Goal: Complete application form: Complete application form

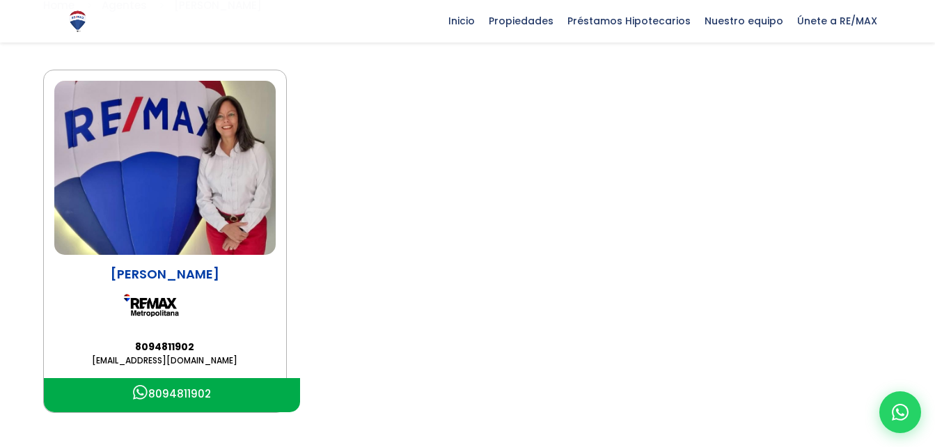
scroll to position [125, 0]
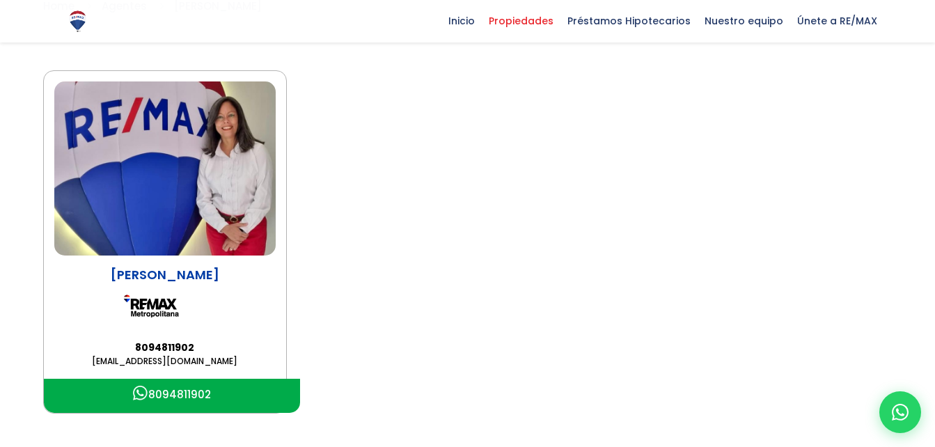
click at [528, 17] on span "Propiedades" at bounding box center [521, 20] width 79 height 21
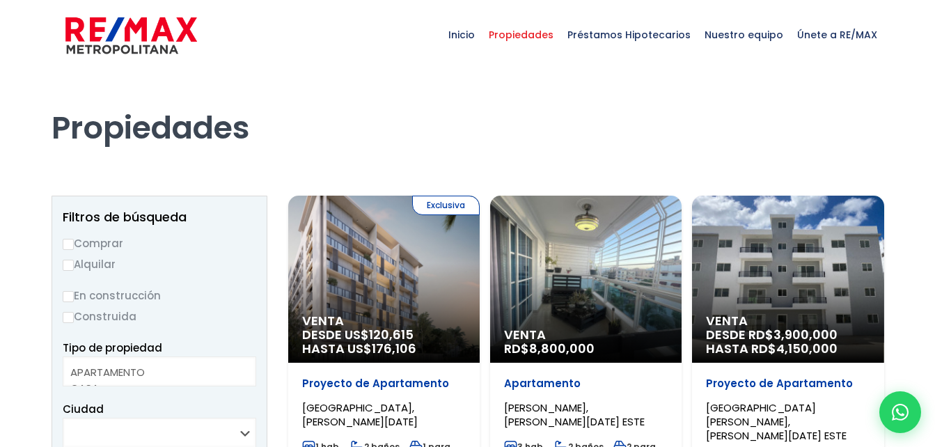
select select
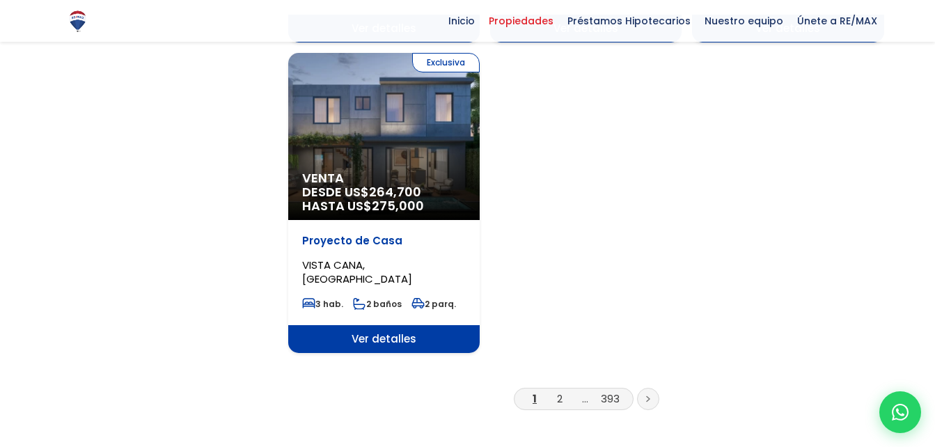
scroll to position [1739, 0]
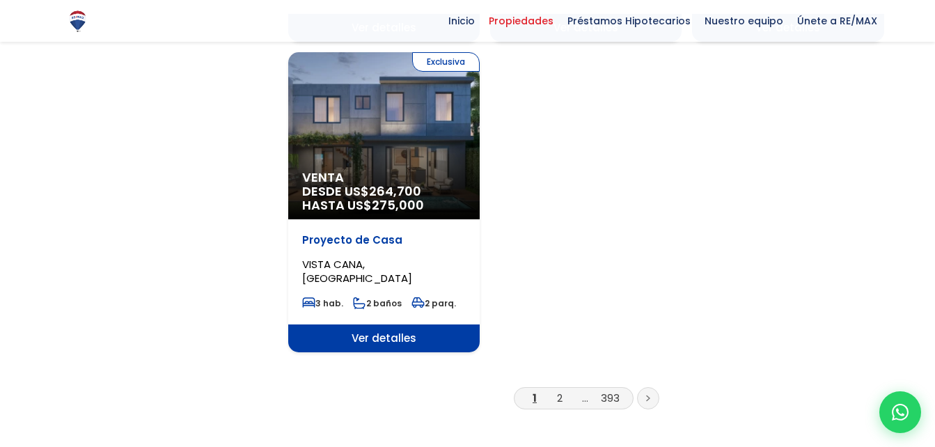
click at [649, 387] on link at bounding box center [648, 398] width 22 height 22
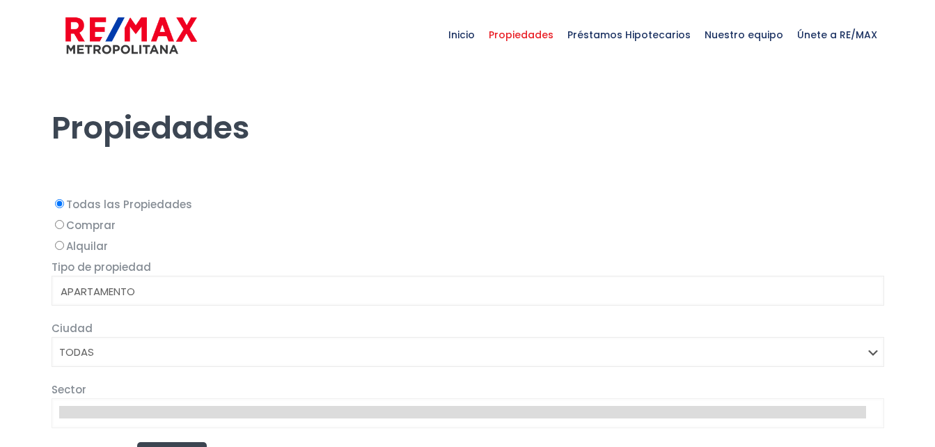
select select
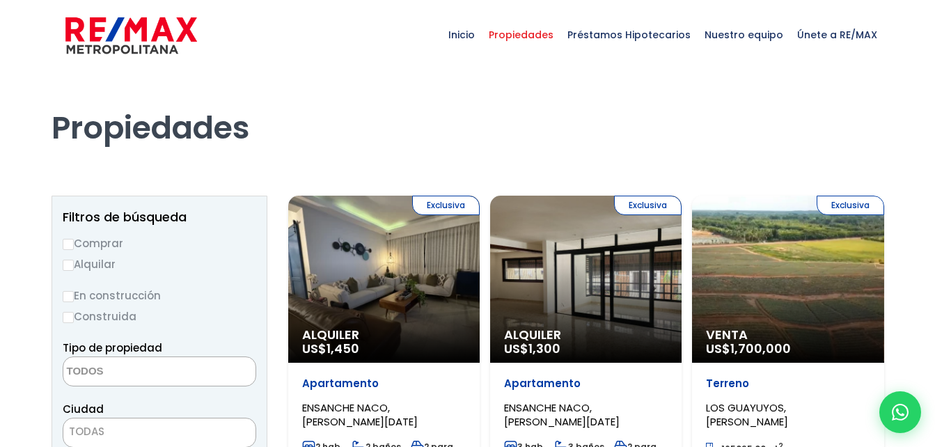
drag, startPoint x: 0, startPoint y: 0, endPoint x: 649, endPoint y: 354, distance: 739.7
click at [649, 354] on p "Alquiler US$ 1,300" at bounding box center [586, 342] width 164 height 28
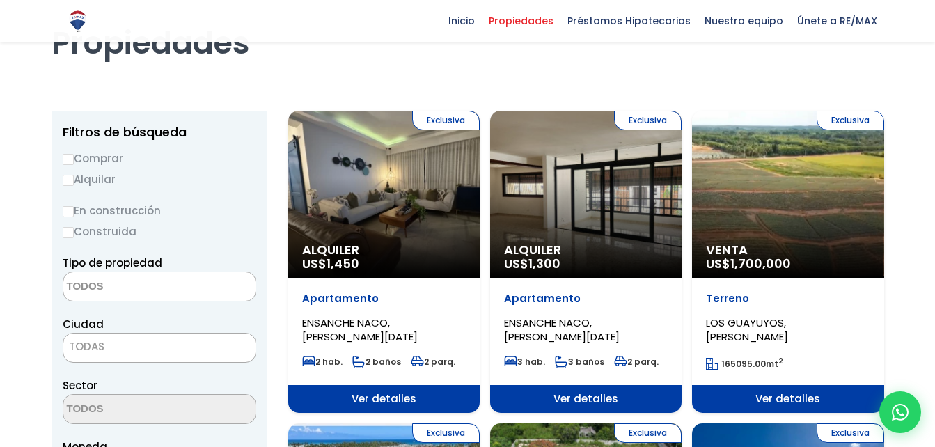
scroll to position [85, 0]
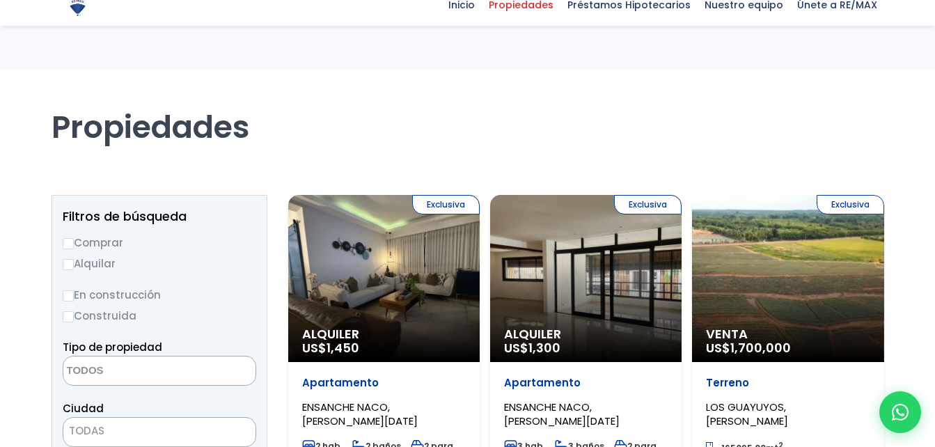
select select
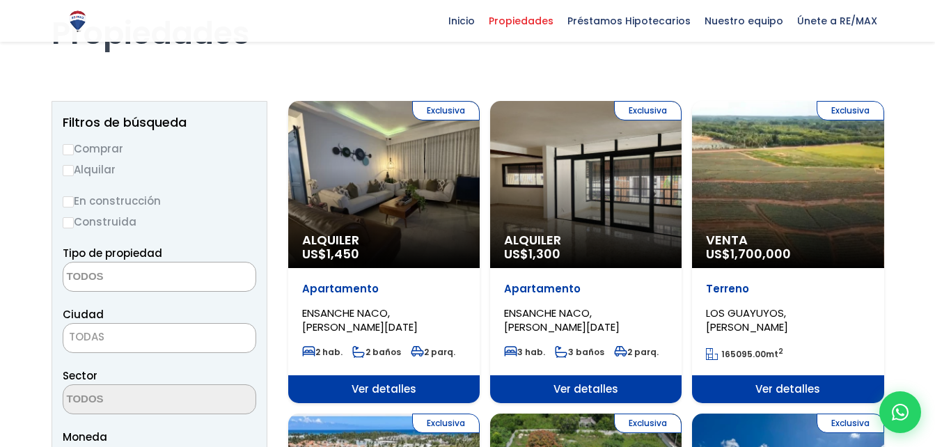
scroll to position [93, 0]
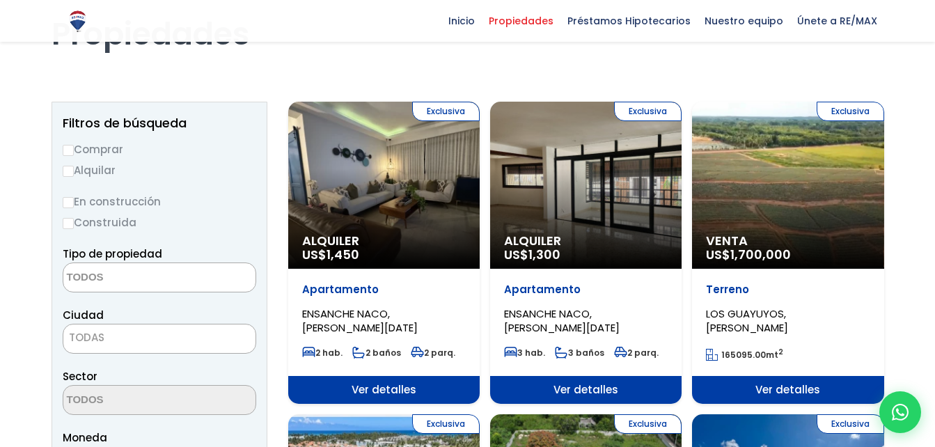
click at [65, 230] on label "Construida" at bounding box center [159, 222] width 193 height 17
click at [0, 0] on input "Construida" at bounding box center [0, 0] width 0 height 0
click at [65, 223] on input "Construida" at bounding box center [68, 223] width 11 height 11
radio input "true"
click at [150, 290] on textarea "Search" at bounding box center [130, 278] width 135 height 30
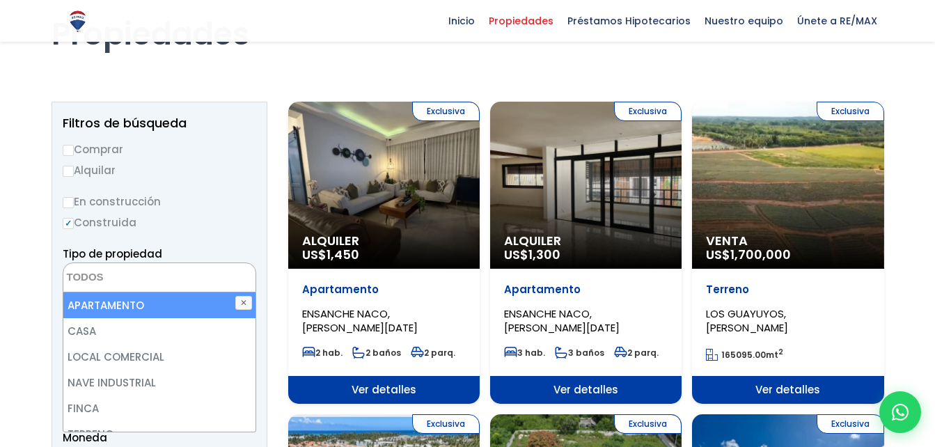
click at [147, 307] on li "APARTAMENTO" at bounding box center [159, 305] width 192 height 26
select select "apartment"
click at [155, 306] on li "APARTAMENTO" at bounding box center [159, 305] width 192 height 26
select select "apartment"
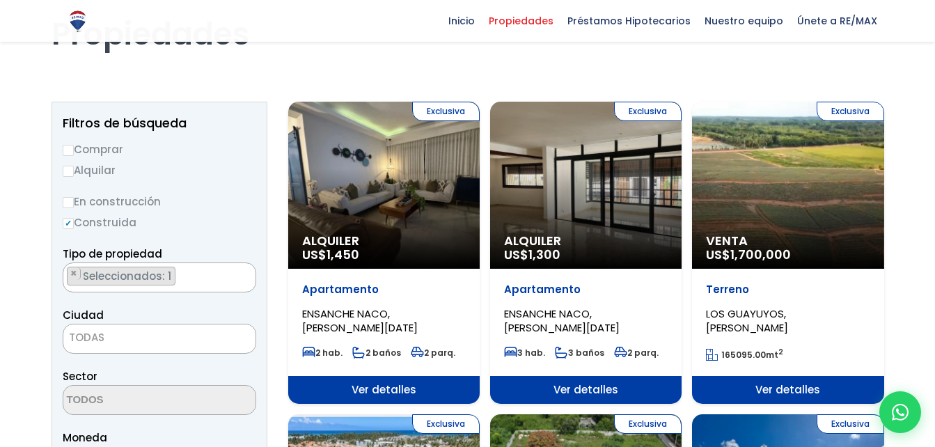
click at [225, 230] on label "Construida" at bounding box center [159, 222] width 193 height 17
click at [0, 0] on input "Construida" at bounding box center [0, 0] width 0 height 0
click at [163, 279] on span "Seleccionados: 1" at bounding box center [127, 276] width 93 height 15
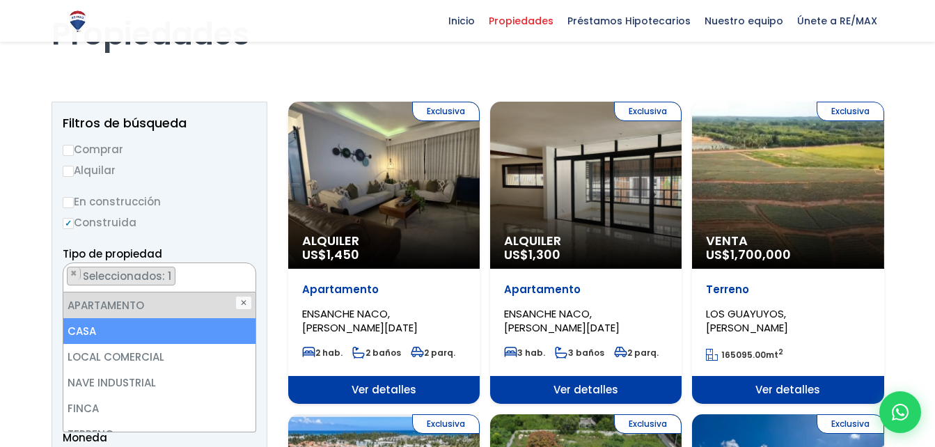
click at [150, 333] on li "CASA" at bounding box center [159, 331] width 192 height 26
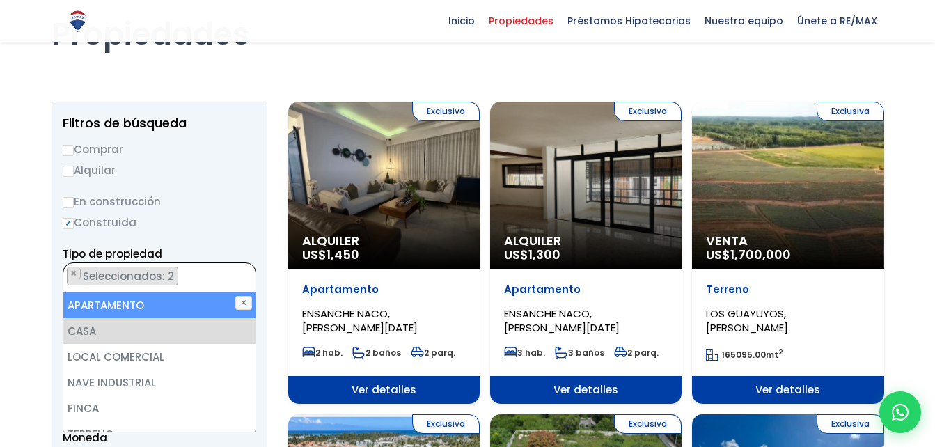
click at [168, 274] on span "Seleccionados: 2" at bounding box center [129, 276] width 96 height 15
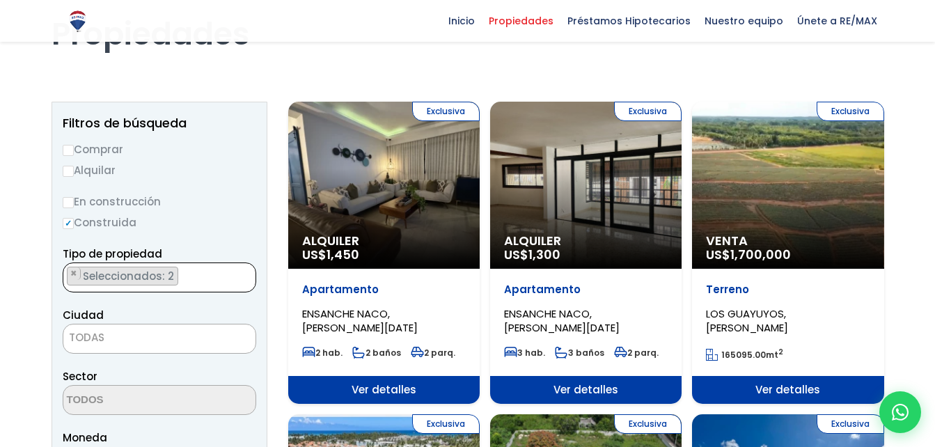
click at [161, 279] on span "Seleccionados: 2" at bounding box center [129, 276] width 96 height 15
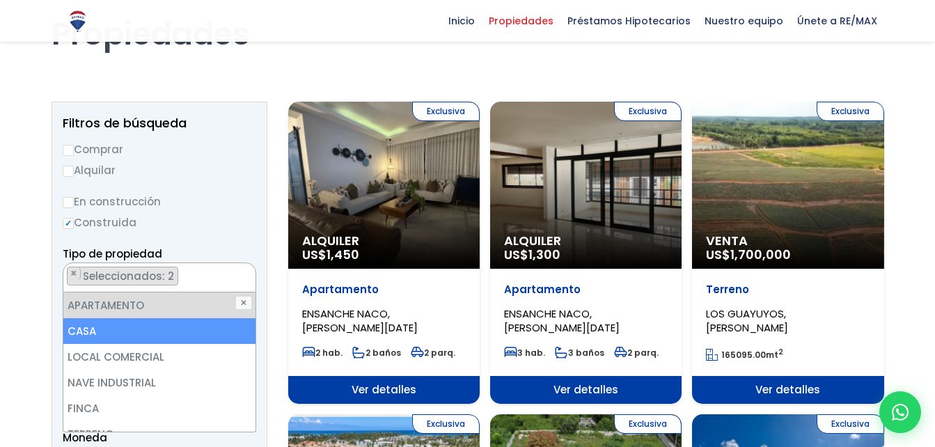
click at [136, 335] on li "CASA" at bounding box center [159, 331] width 192 height 26
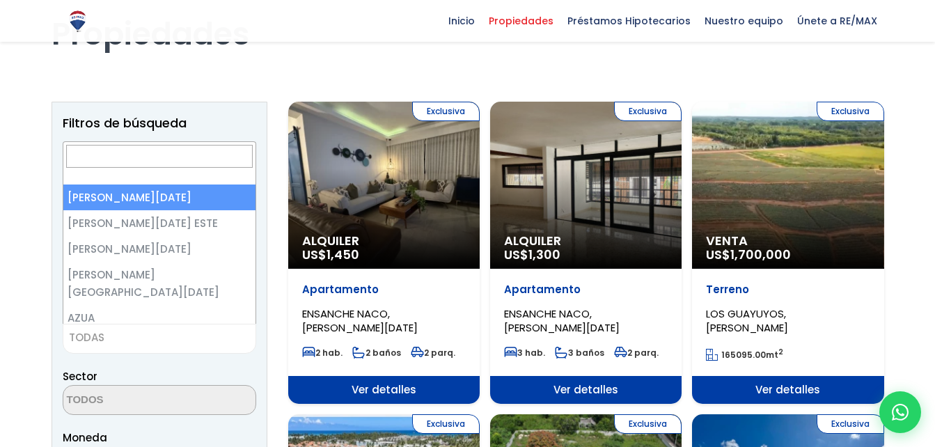
click at [137, 346] on span "TODAS" at bounding box center [159, 337] width 192 height 19
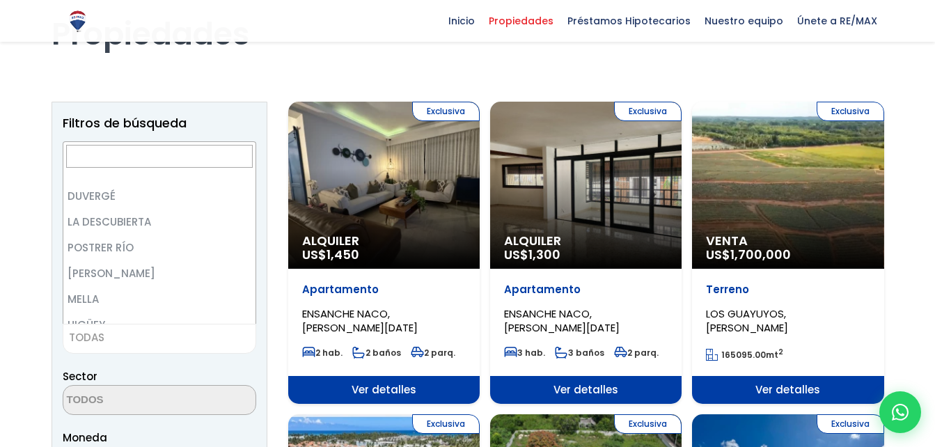
scroll to position [1439, 0]
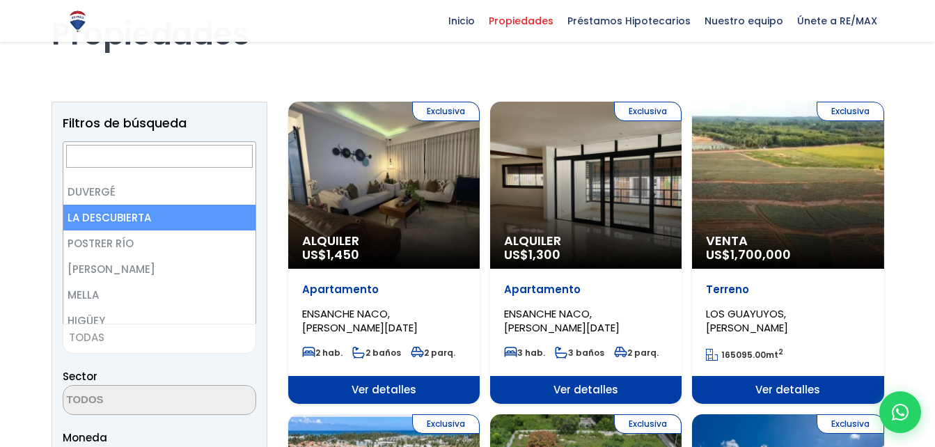
click at [151, 150] on input "Search" at bounding box center [159, 156] width 187 height 23
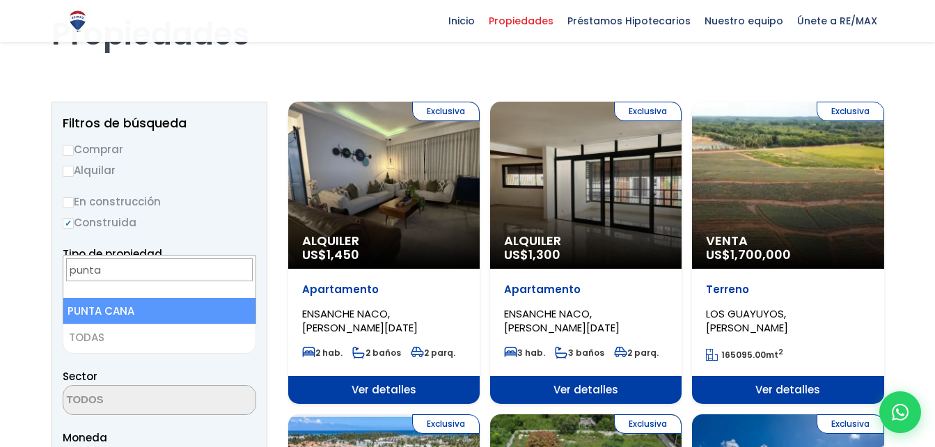
type input "punta"
select select "434"
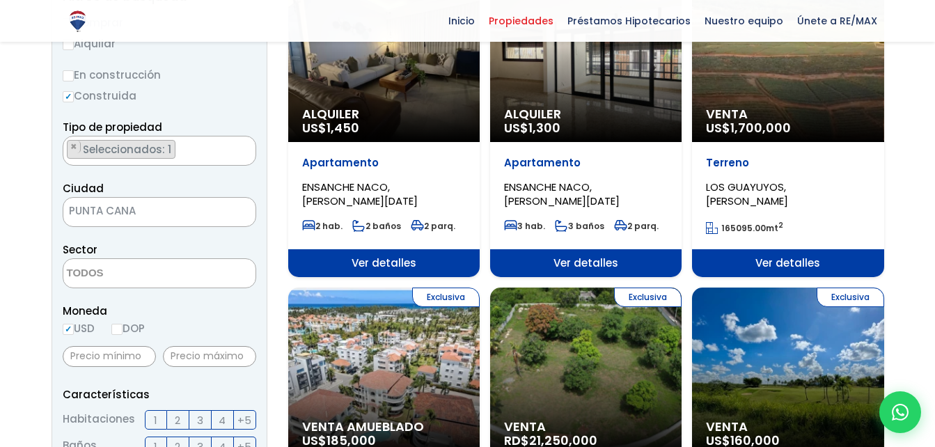
scroll to position [221, 0]
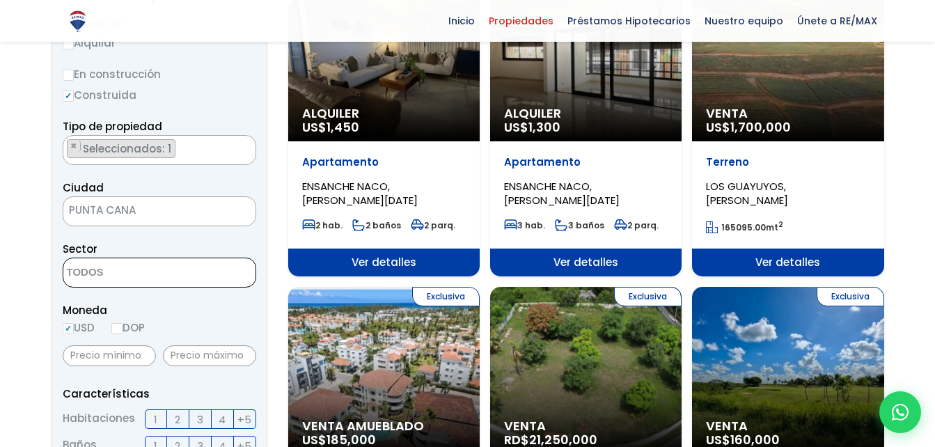
click at [145, 281] on textarea "Search" at bounding box center [130, 273] width 135 height 30
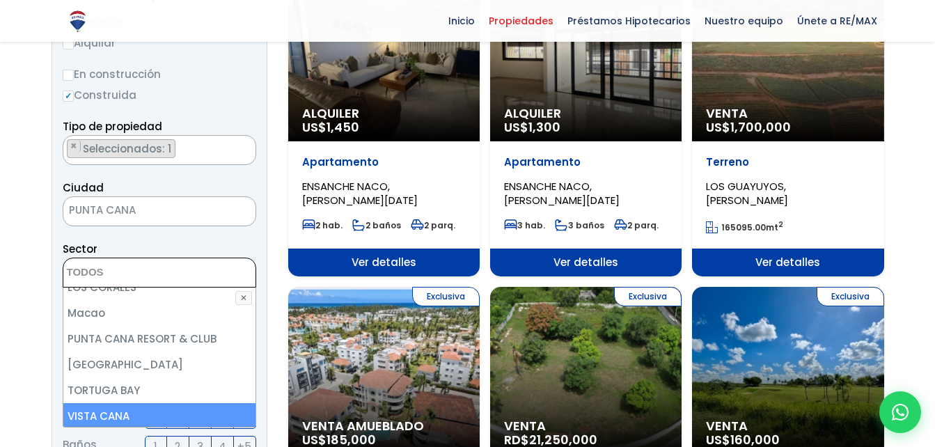
scroll to position [342, 0]
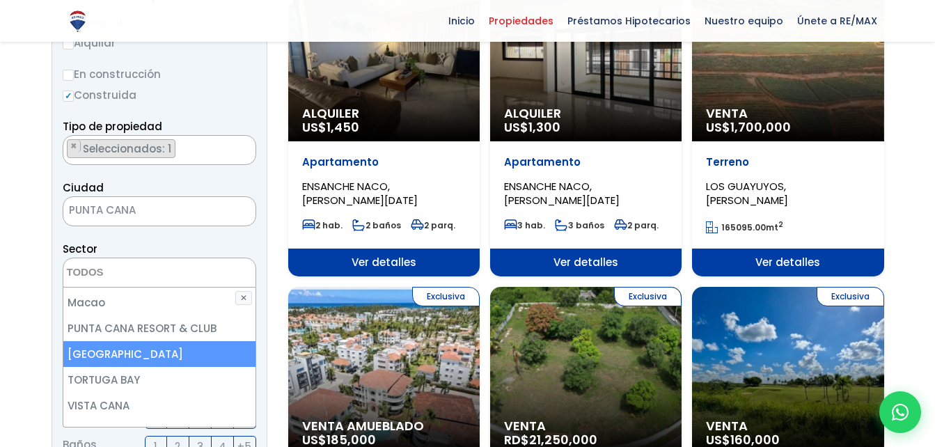
click at [189, 341] on li "PUNTA CANA VILLAGE" at bounding box center [159, 354] width 192 height 26
select select "16262"
click at [189, 341] on li "PUNTA CANA VILLAGE" at bounding box center [159, 354] width 192 height 26
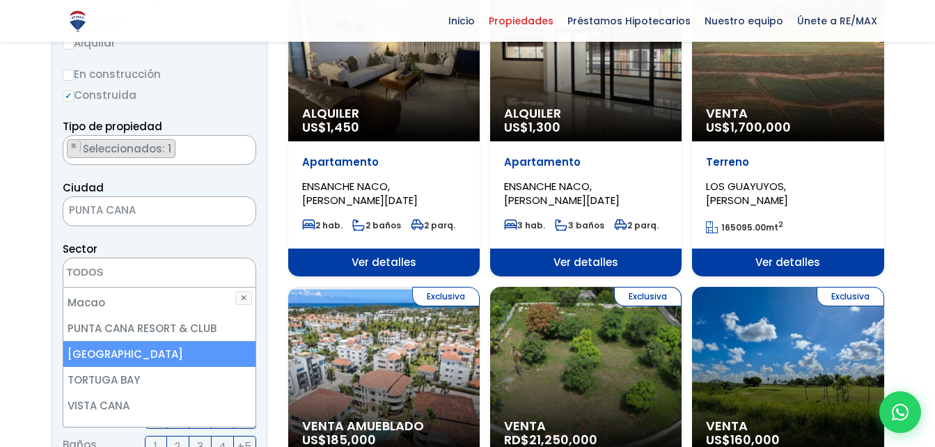
select select "16262"
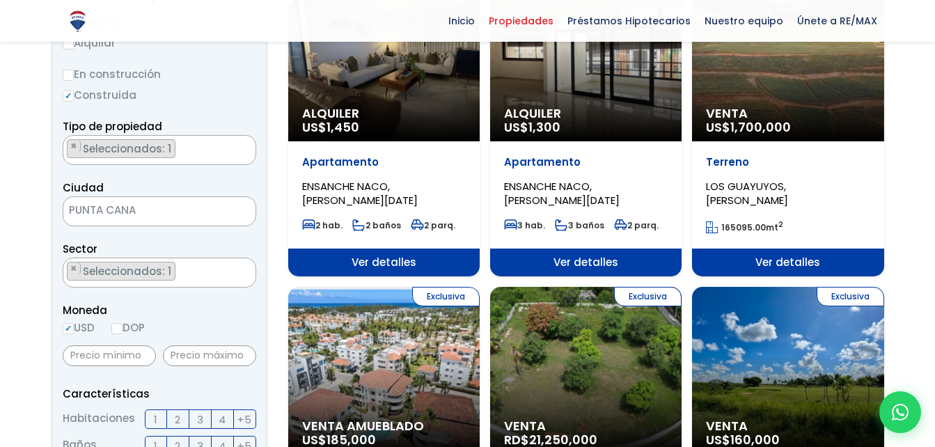
click at [118, 356] on input "text" at bounding box center [109, 355] width 93 height 21
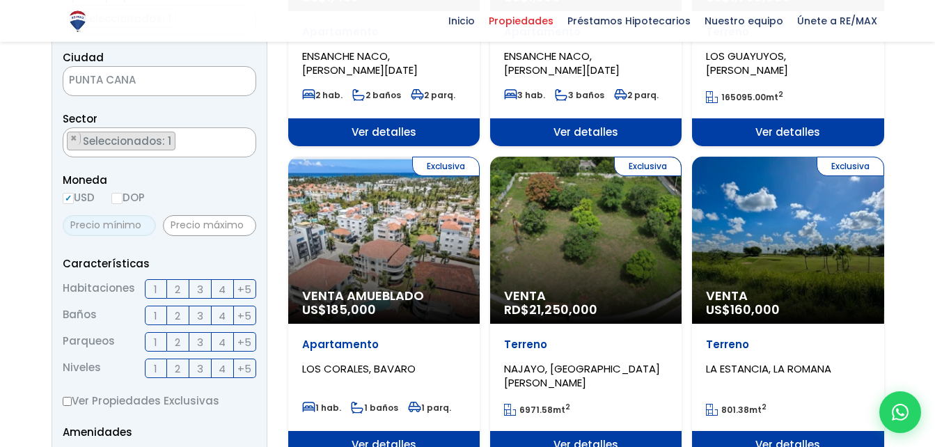
scroll to position [351, 0]
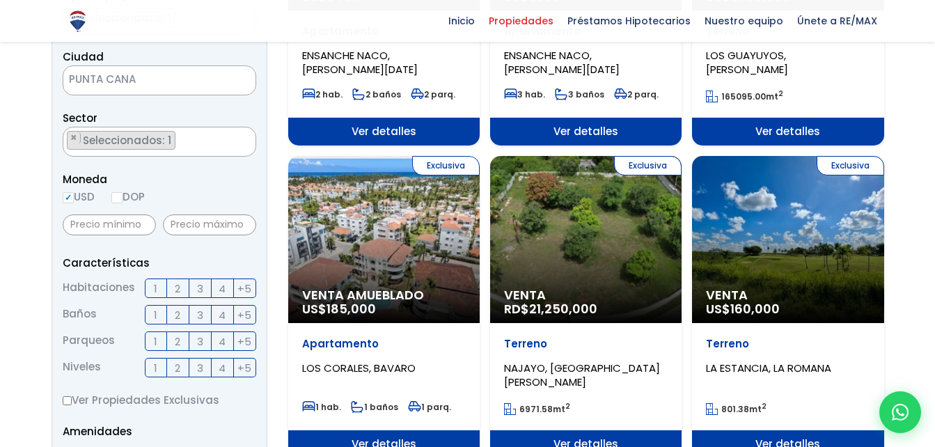
click at [176, 285] on span "2" at bounding box center [178, 288] width 6 height 17
click at [0, 0] on input "2" at bounding box center [0, 0] width 0 height 0
click at [170, 308] on label "2" at bounding box center [178, 314] width 22 height 19
click at [0, 0] on input "2" at bounding box center [0, 0] width 0 height 0
click at [154, 340] on span "1" at bounding box center [155, 341] width 3 height 17
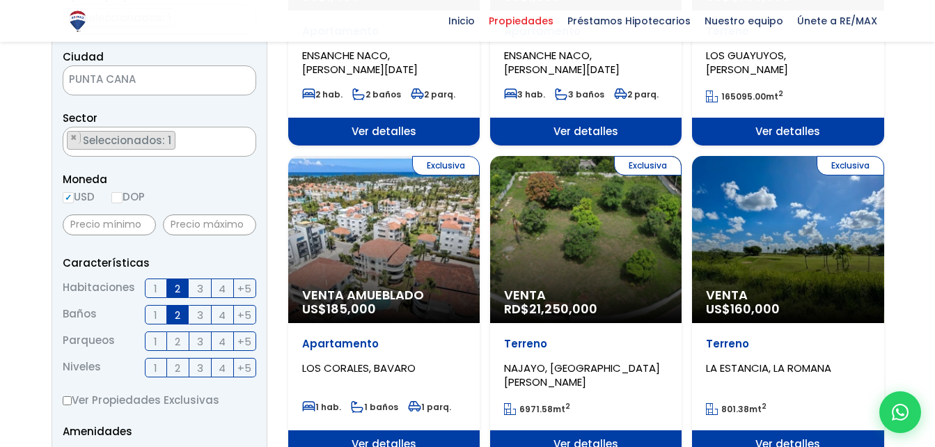
click at [0, 0] on input "1" at bounding box center [0, 0] width 0 height 0
click at [155, 366] on span "1" at bounding box center [155, 367] width 3 height 17
click at [0, 0] on input "1" at bounding box center [0, 0] width 0 height 0
click at [98, 230] on input "text" at bounding box center [109, 224] width 93 height 21
type input "50,000"
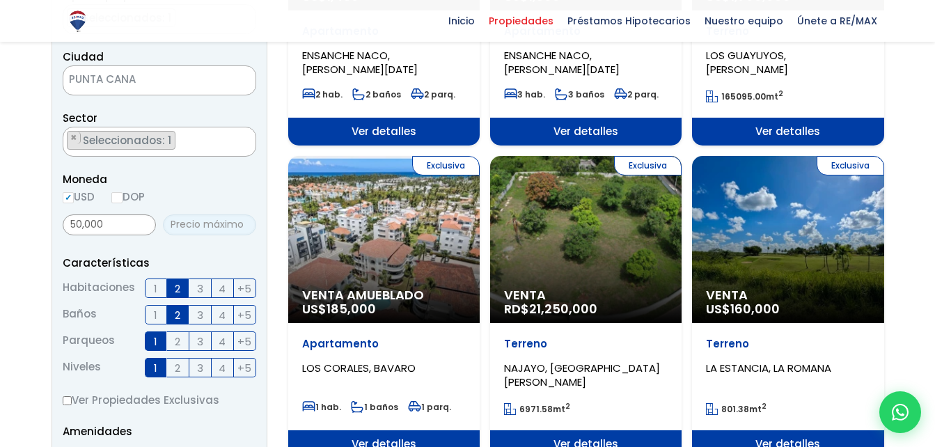
click at [193, 232] on input "text" at bounding box center [209, 224] width 93 height 21
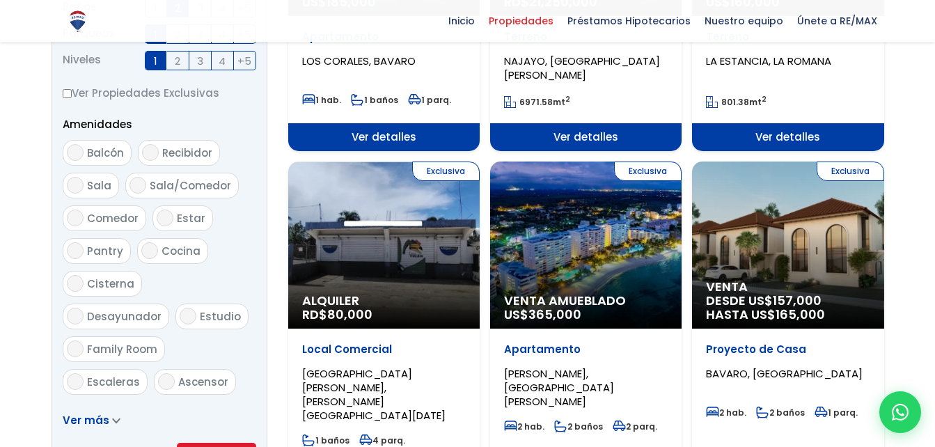
scroll to position [659, 0]
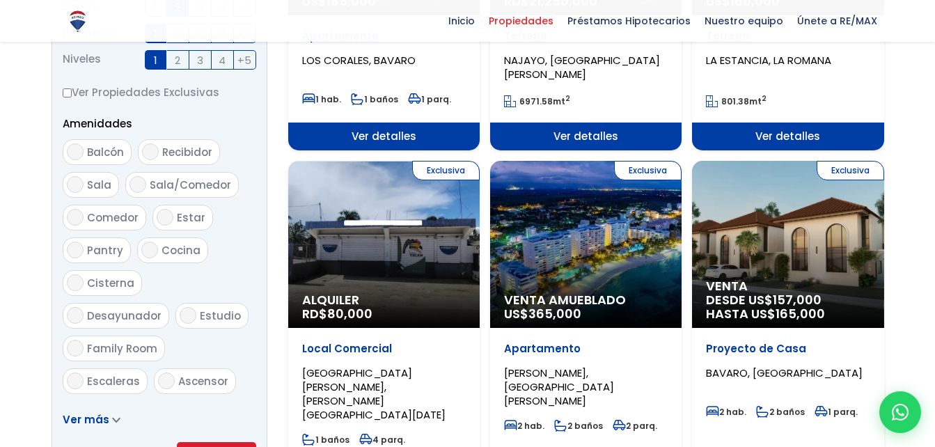
type input "75,000"
click at [74, 150] on input "Balcón" at bounding box center [75, 151] width 17 height 17
checkbox input "true"
click at [70, 179] on input "Sala" at bounding box center [75, 184] width 17 height 17
checkbox input "true"
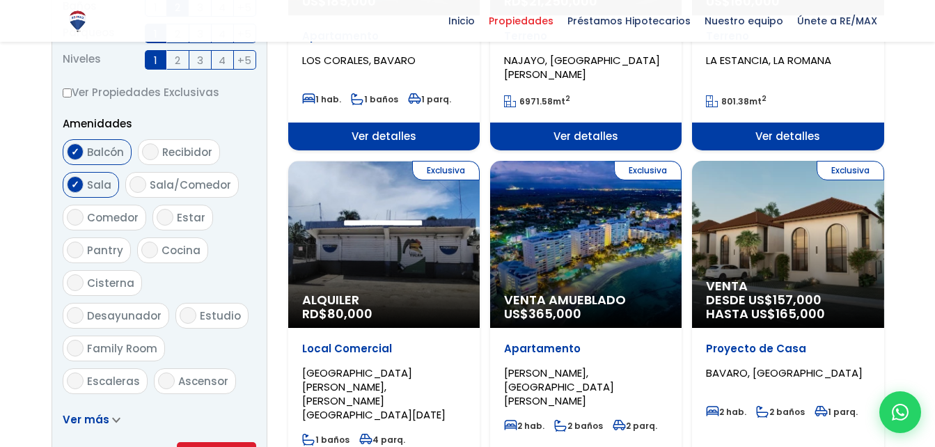
click at [156, 153] on input "Recibidor" at bounding box center [150, 151] width 17 height 17
checkbox input "true"
click at [141, 180] on input "Sala/Comedor" at bounding box center [137, 184] width 17 height 17
checkbox input "true"
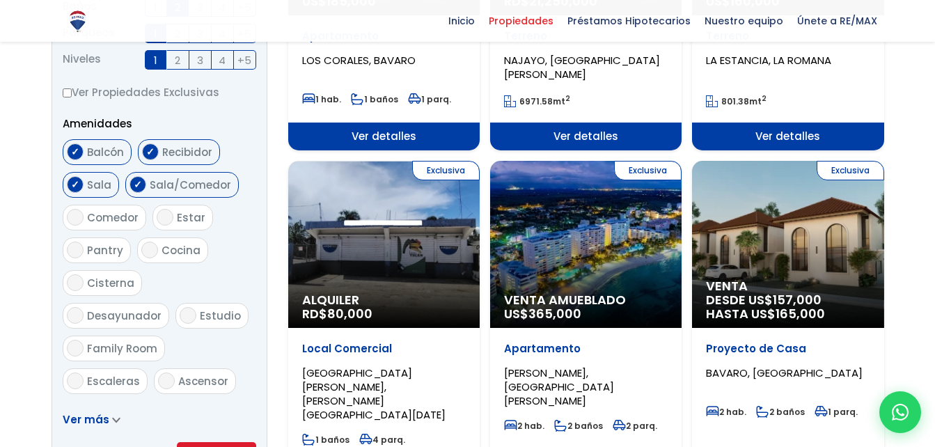
click at [102, 221] on span "Comedor" at bounding box center [113, 217] width 52 height 15
click at [84, 221] on input "Comedor" at bounding box center [75, 217] width 17 height 17
click at [102, 221] on span "Comedor" at bounding box center [113, 217] width 52 height 15
click at [84, 221] on input "Comedor" at bounding box center [75, 217] width 17 height 17
checkbox input "false"
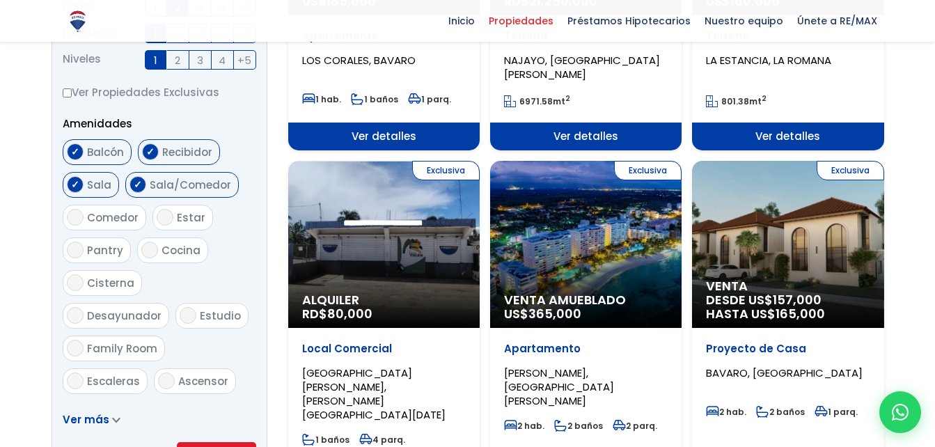
click at [164, 213] on input "Estar" at bounding box center [165, 217] width 17 height 17
checkbox input "true"
click at [102, 257] on span "Pantry" at bounding box center [105, 250] width 36 height 15
click at [84, 257] on input "Pantry" at bounding box center [75, 250] width 17 height 17
checkbox input "true"
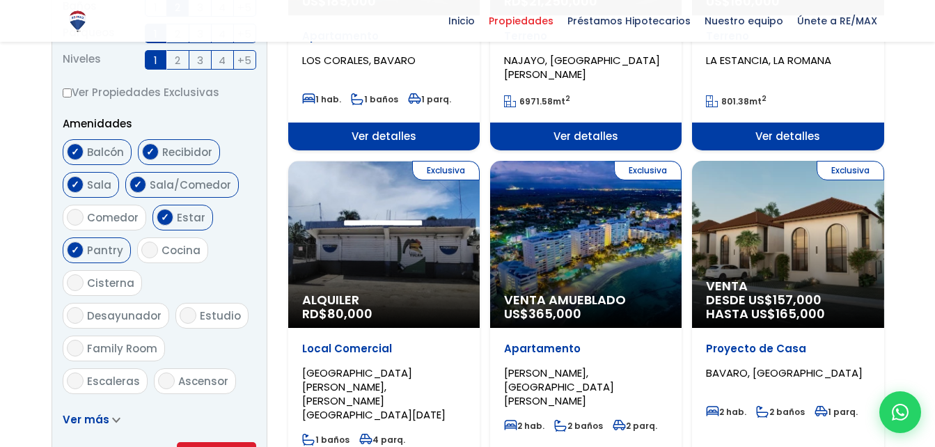
click at [151, 251] on input "Cocina" at bounding box center [149, 250] width 17 height 17
checkbox input "true"
click at [95, 284] on span "Cisterna" at bounding box center [110, 283] width 47 height 15
click at [84, 284] on input "Cisterna" at bounding box center [75, 282] width 17 height 17
checkbox input "true"
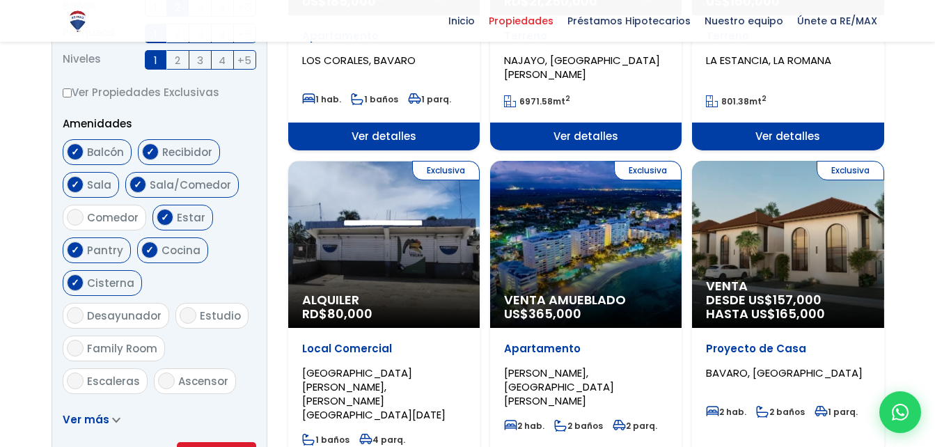
click at [84, 307] on input "Desayunador" at bounding box center [75, 315] width 17 height 17
checkbox input "true"
click at [157, 341] on span "Family Room" at bounding box center [122, 348] width 70 height 15
click at [84, 340] on input "Family Room" at bounding box center [75, 348] width 17 height 17
checkbox input "true"
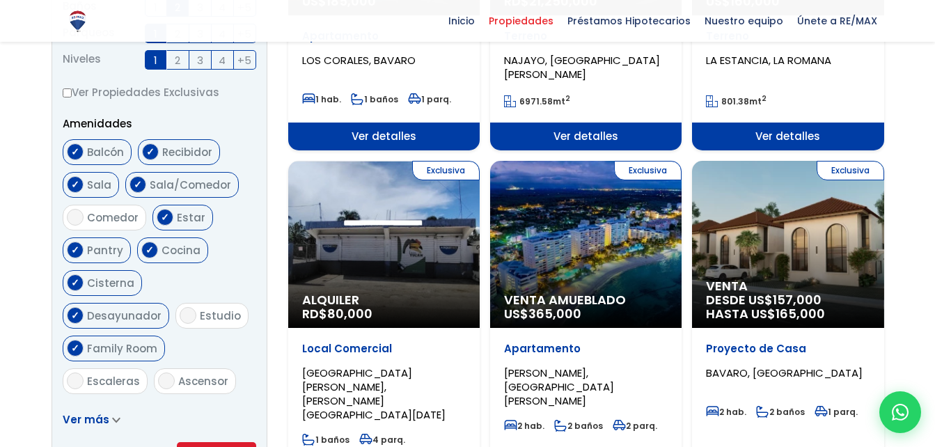
click at [159, 372] on input "Ascensor" at bounding box center [166, 380] width 17 height 17
checkbox input "true"
click at [104, 418] on span "Ver más" at bounding box center [86, 419] width 47 height 15
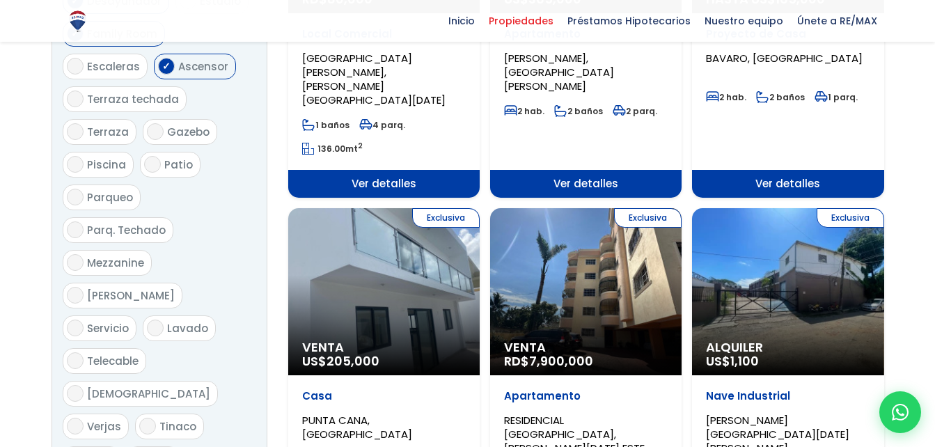
scroll to position [976, 0]
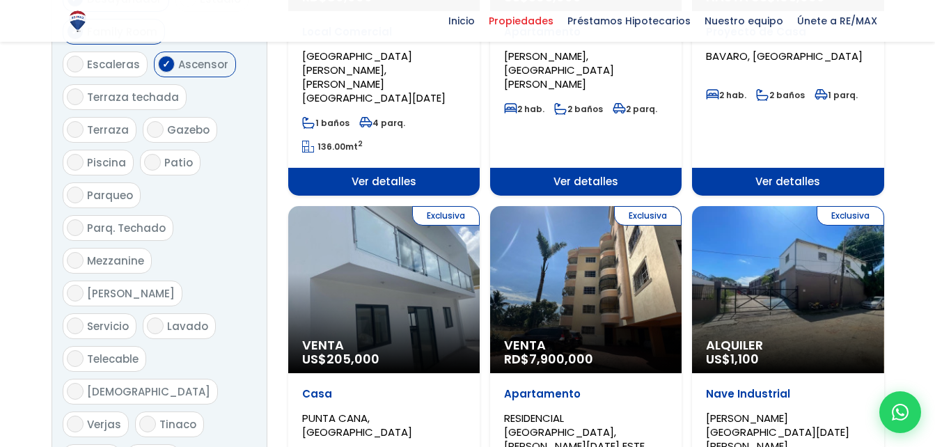
click at [95, 155] on span "Piscina" at bounding box center [106, 162] width 39 height 15
click at [84, 154] on input "Piscina" at bounding box center [75, 162] width 17 height 17
checkbox input "true"
click at [105, 188] on span "Parqueo" at bounding box center [110, 195] width 46 height 15
click at [84, 187] on input "Parqueo" at bounding box center [75, 195] width 17 height 17
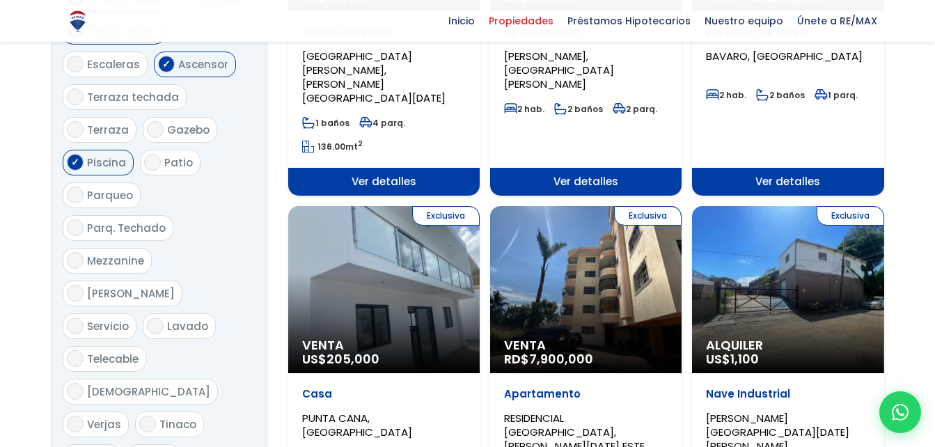
checkbox input "true"
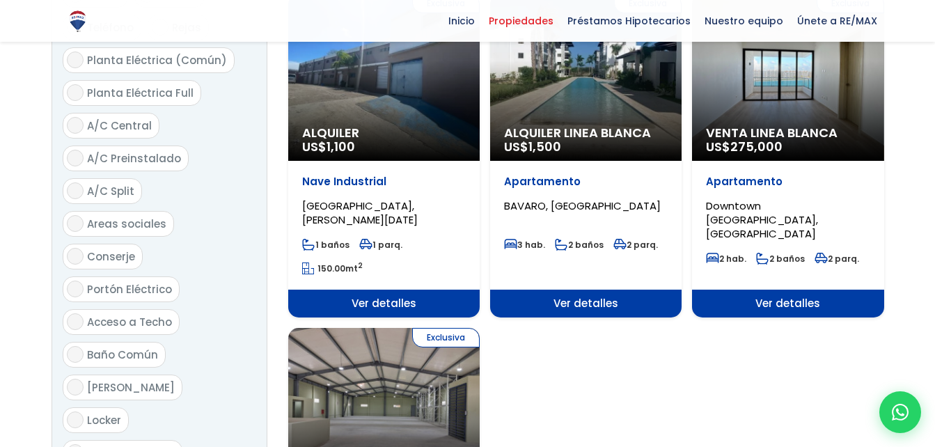
scroll to position [1528, 0]
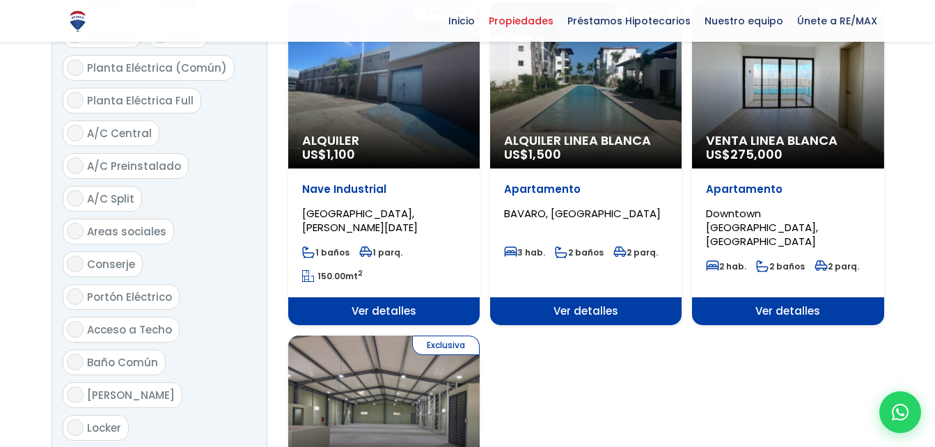
click at [116, 191] on span "A/C Split" at bounding box center [110, 198] width 47 height 15
click at [84, 190] on input "A/C Split" at bounding box center [75, 198] width 17 height 17
checkbox input "true"
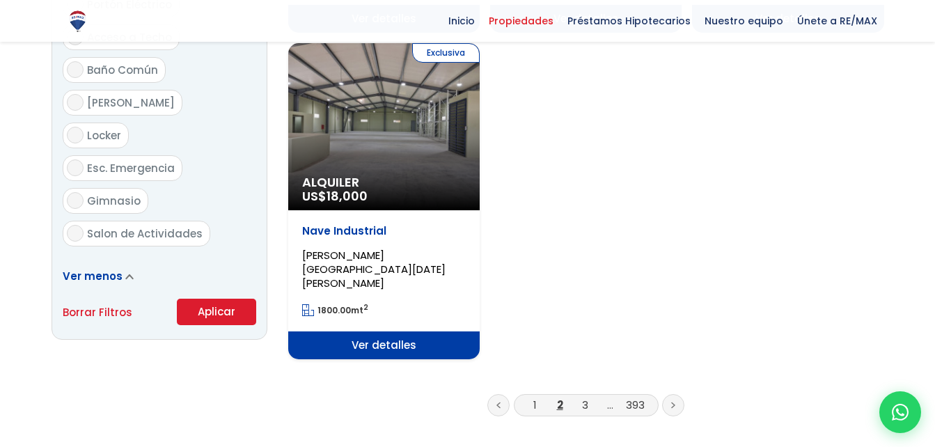
scroll to position [1821, 0]
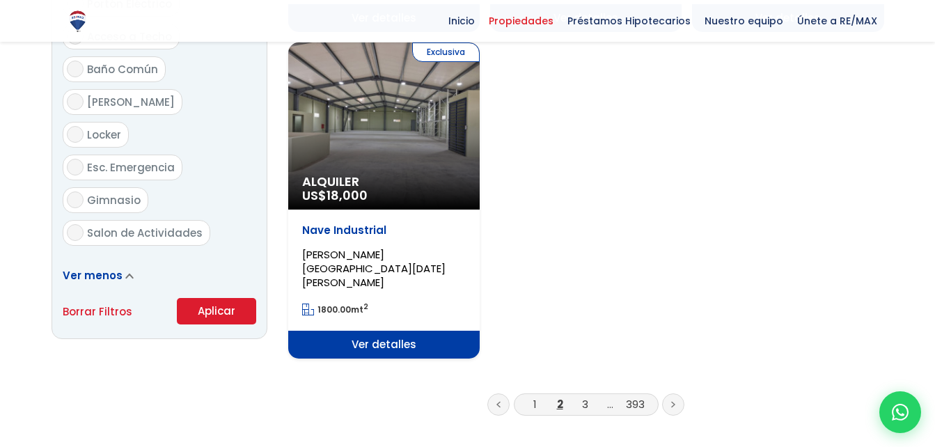
click at [225, 298] on button "Aplicar" at bounding box center [216, 311] width 79 height 26
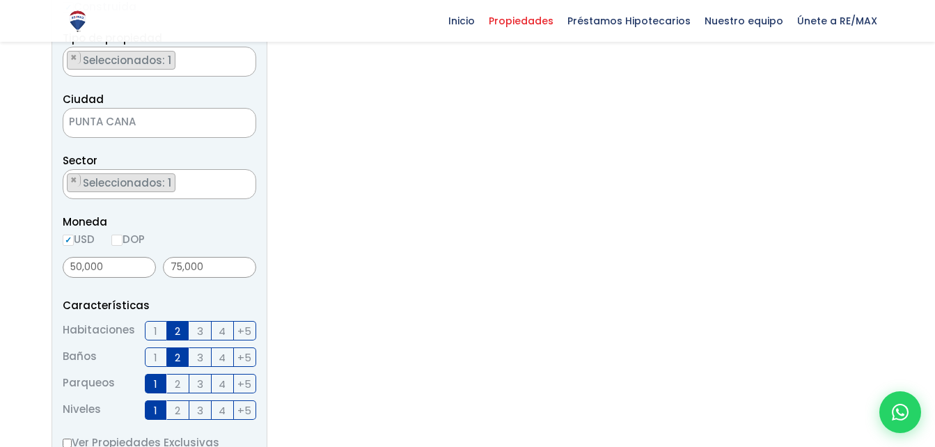
scroll to position [310, 0]
click at [166, 180] on span "Seleccionados: 1" at bounding box center [127, 182] width 93 height 15
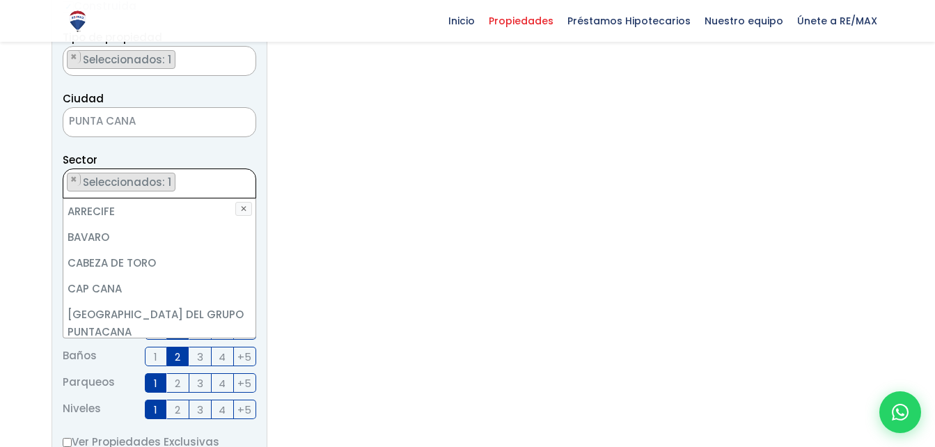
scroll to position [326, 0]
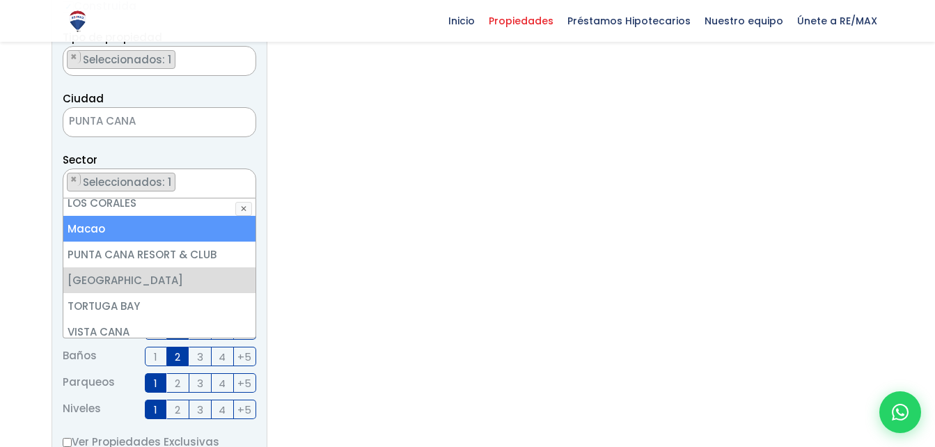
click at [200, 218] on li "Macao" at bounding box center [159, 229] width 192 height 26
click at [210, 216] on li "Macao" at bounding box center [159, 229] width 192 height 26
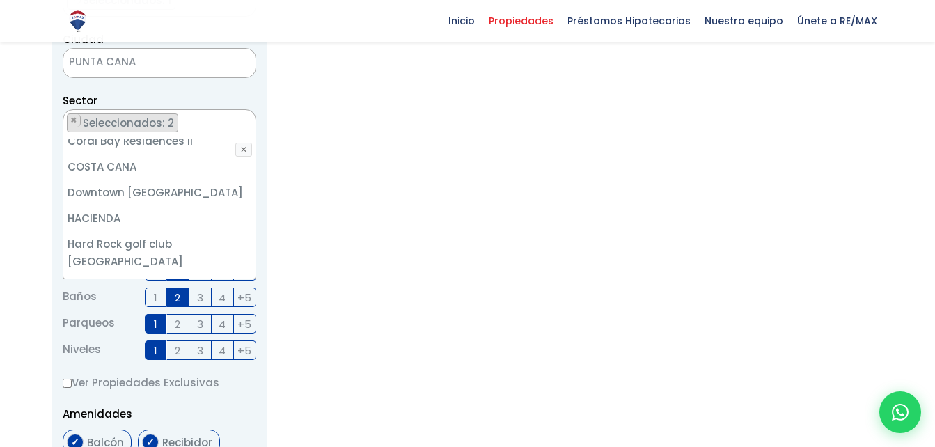
scroll to position [182, 0]
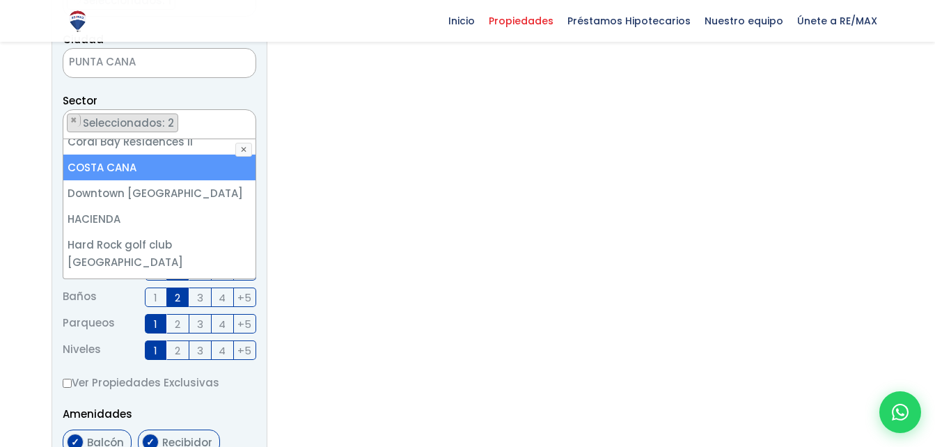
click at [191, 164] on li "COSTA CANA" at bounding box center [159, 168] width 192 height 26
select select "16366"
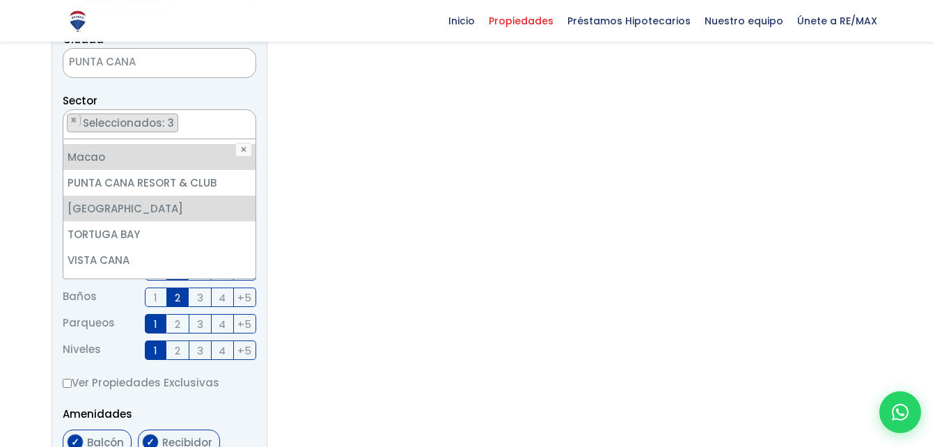
scroll to position [342, 0]
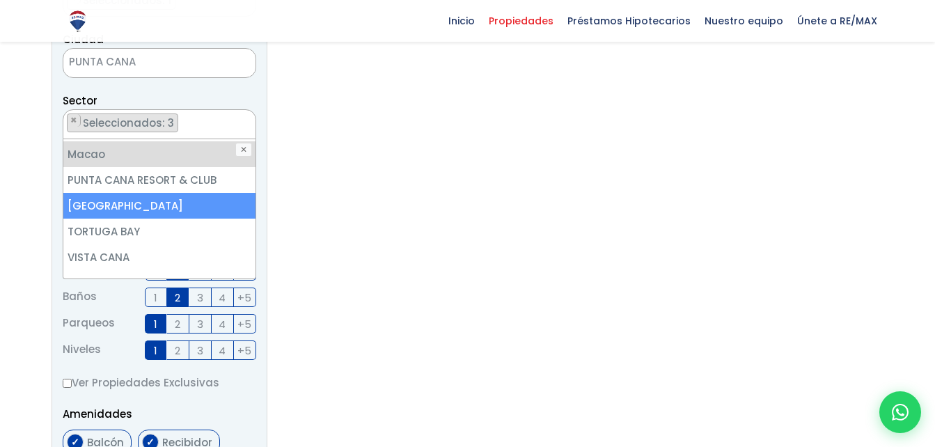
click at [202, 193] on li "PUNTA CANA VILLAGE" at bounding box center [159, 206] width 192 height 26
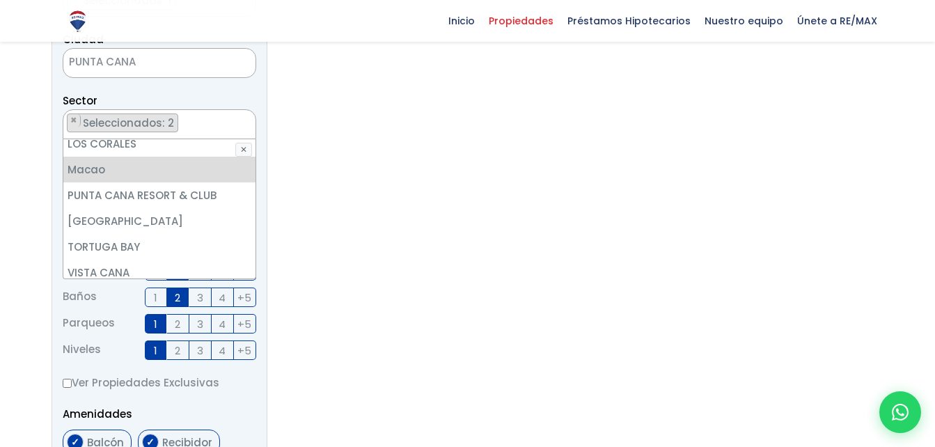
scroll to position [326, 0]
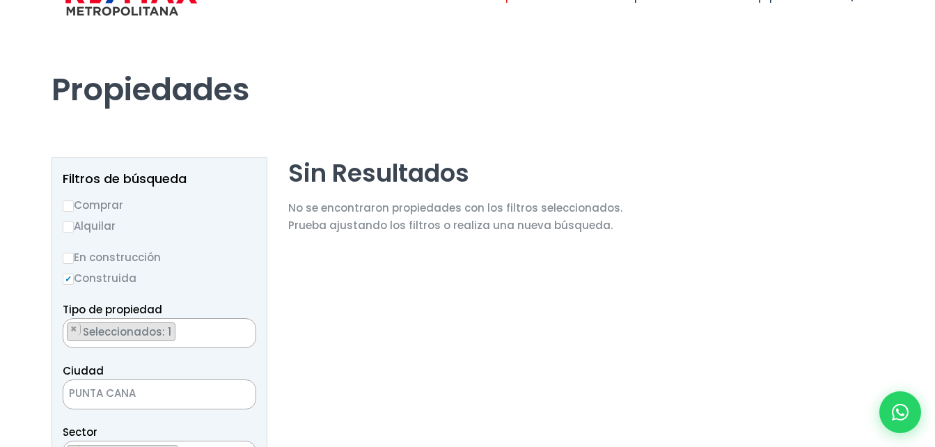
scroll to position [0, 0]
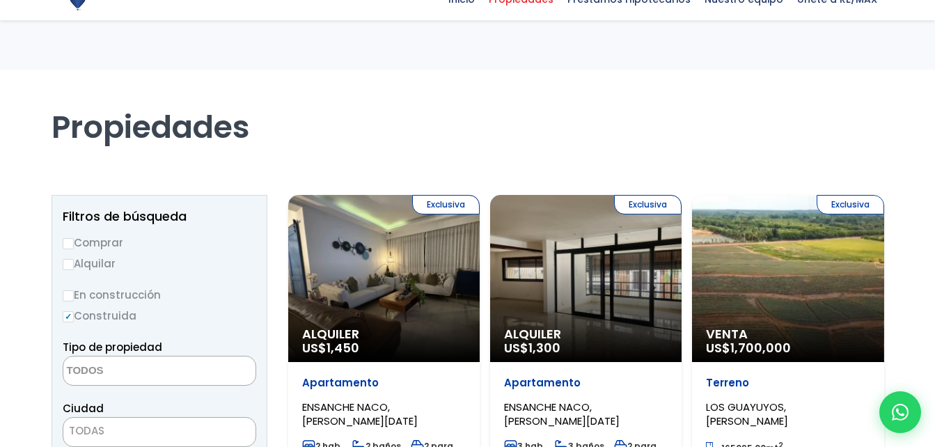
select select "434"
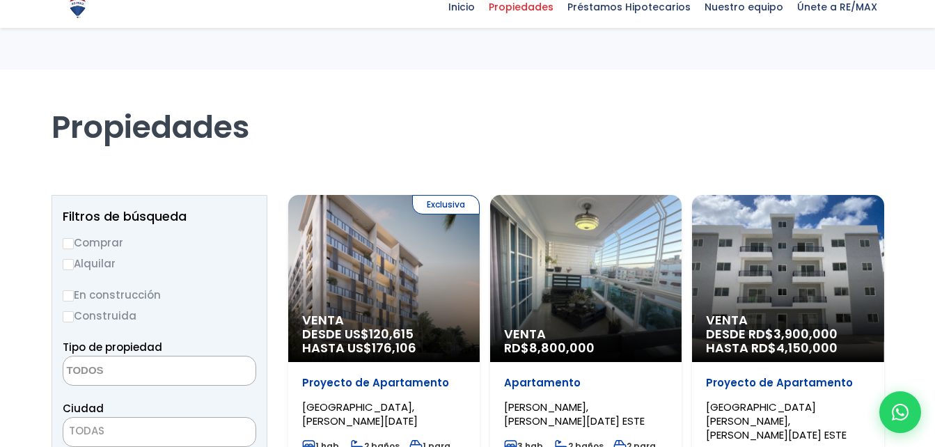
select select
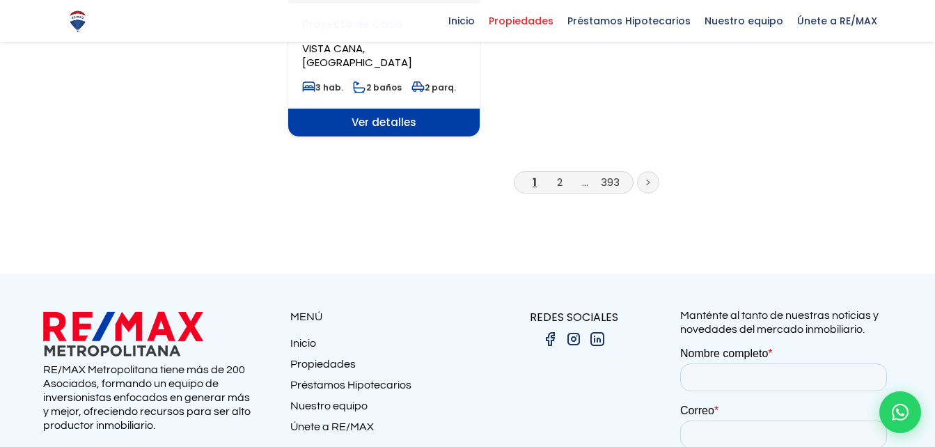
scroll to position [1952, 0]
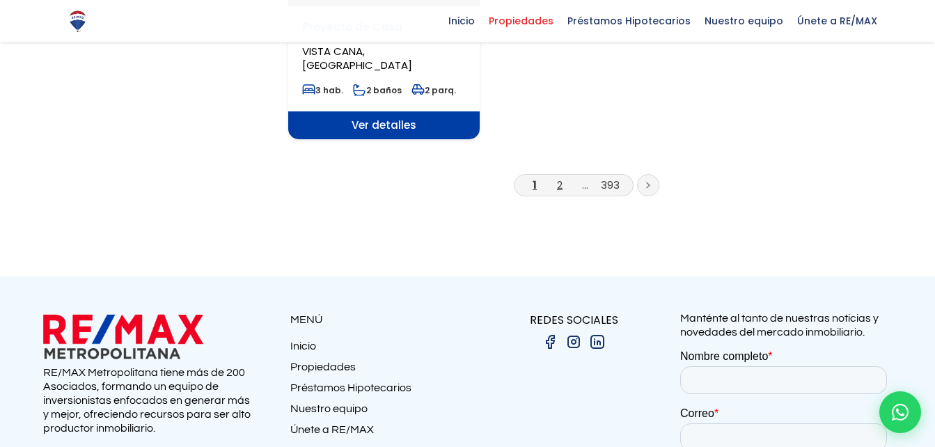
click at [558, 177] on link "2" at bounding box center [560, 184] width 6 height 15
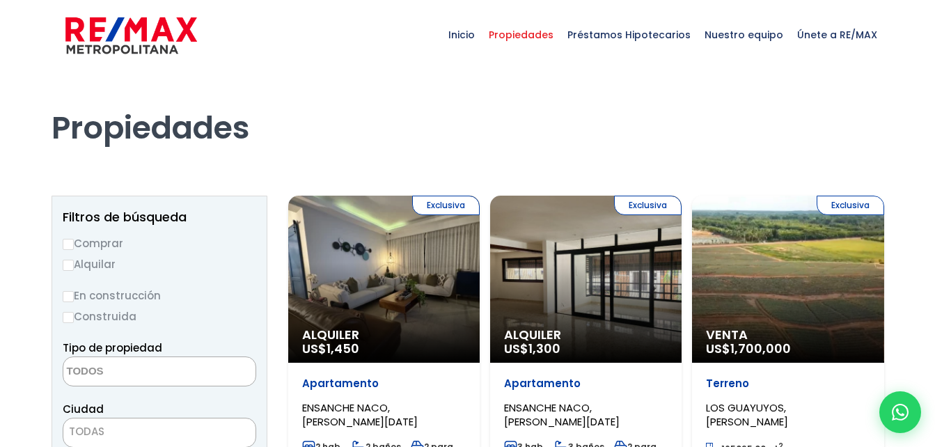
select select
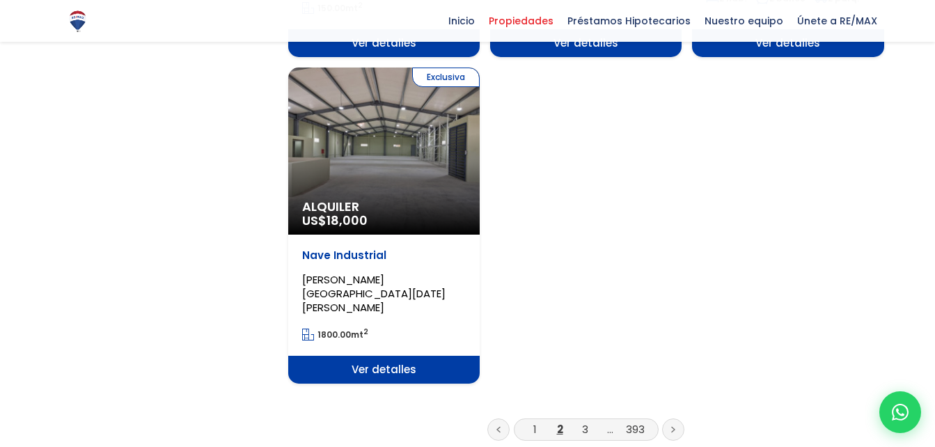
scroll to position [1799, 0]
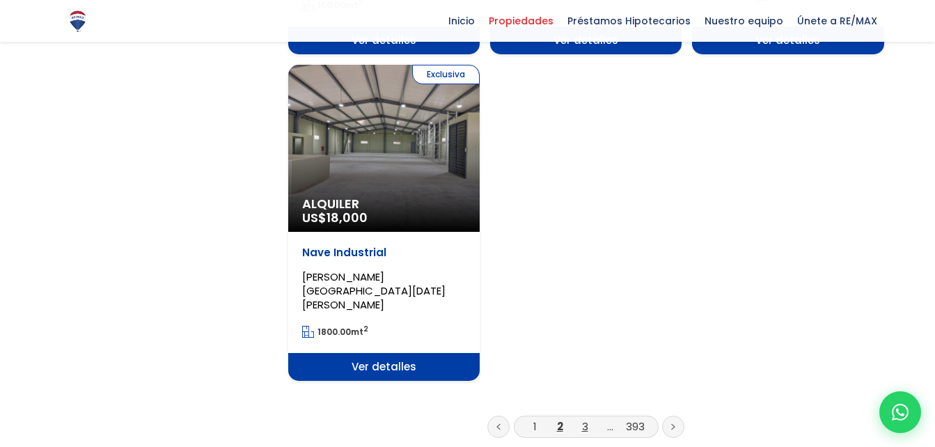
click at [583, 419] on link "3" at bounding box center [585, 426] width 6 height 15
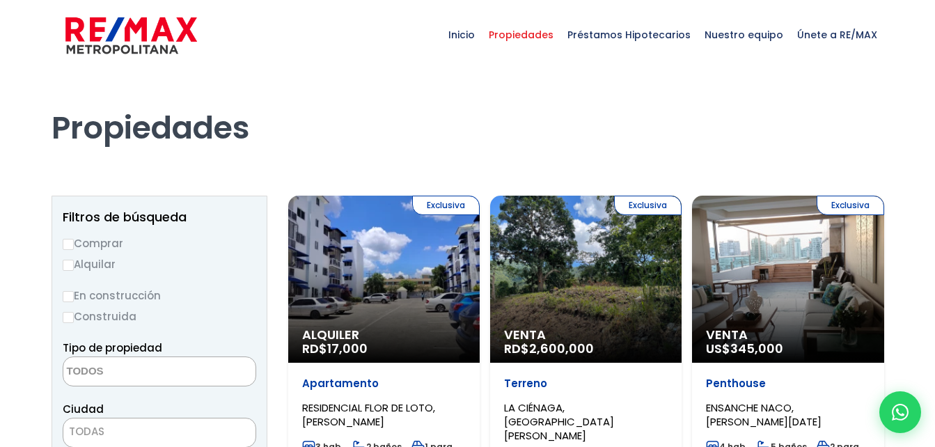
select select
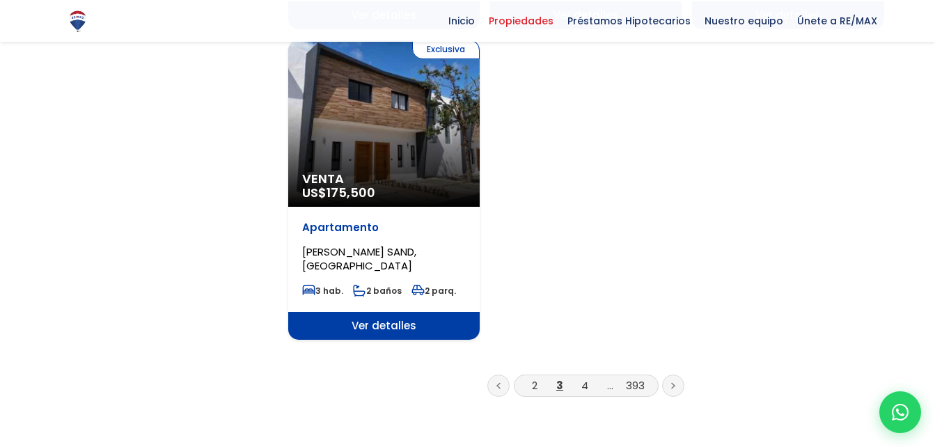
scroll to position [1826, 0]
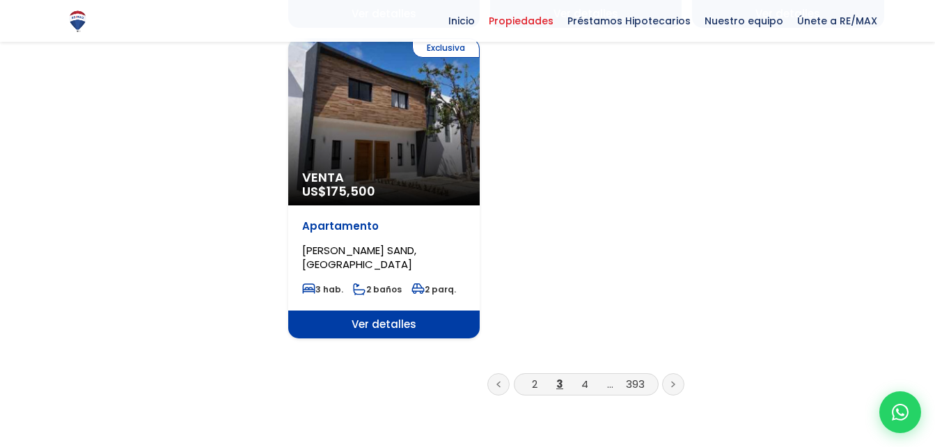
click at [672, 373] on link at bounding box center [673, 384] width 22 height 22
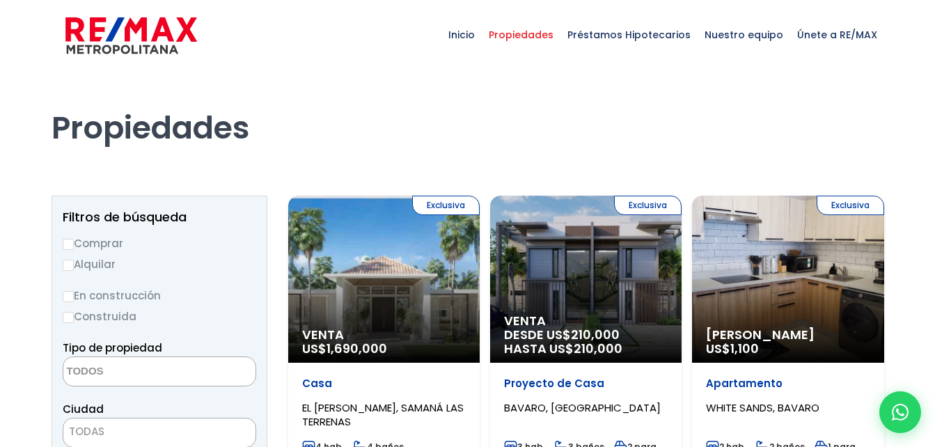
select select
click at [472, 22] on span "Inicio" at bounding box center [461, 35] width 40 height 42
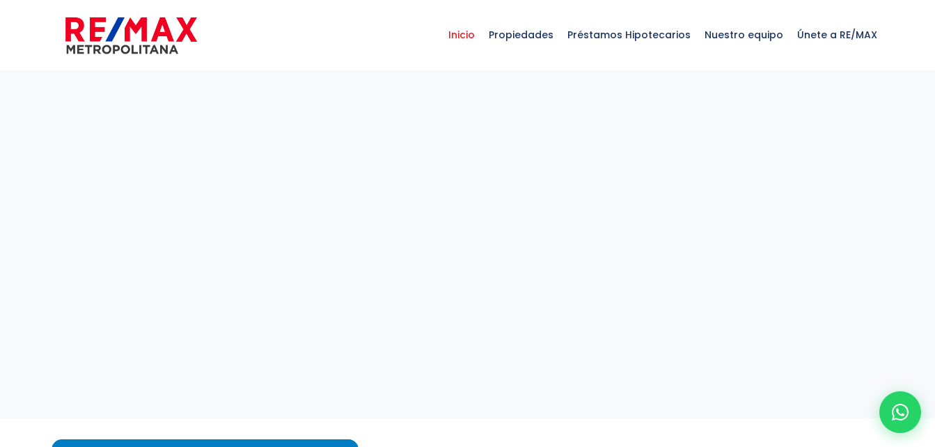
select select
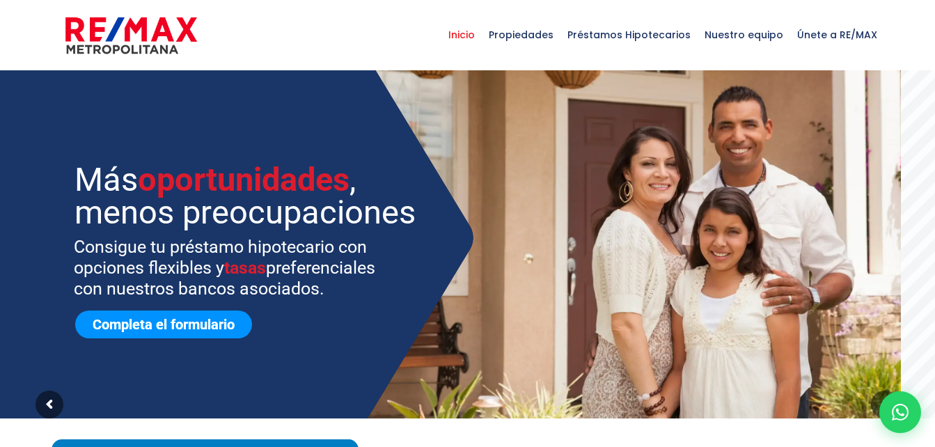
click at [162, 330] on link "Completa el formulario" at bounding box center [163, 324] width 177 height 28
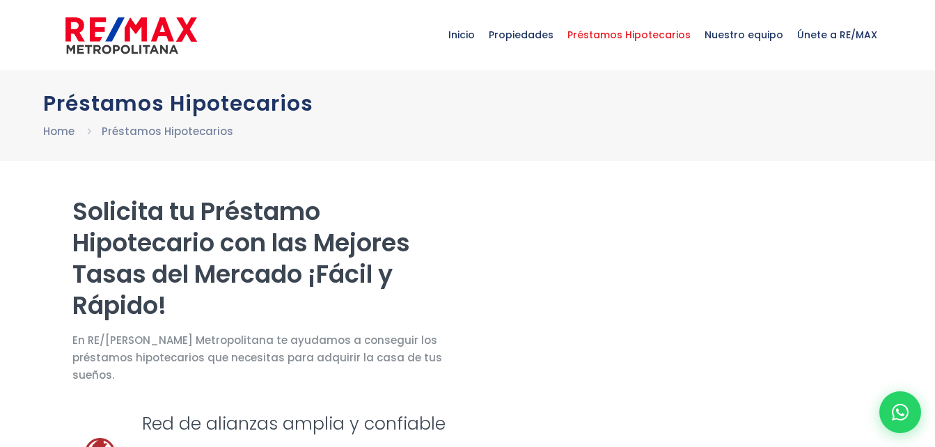
select select "US"
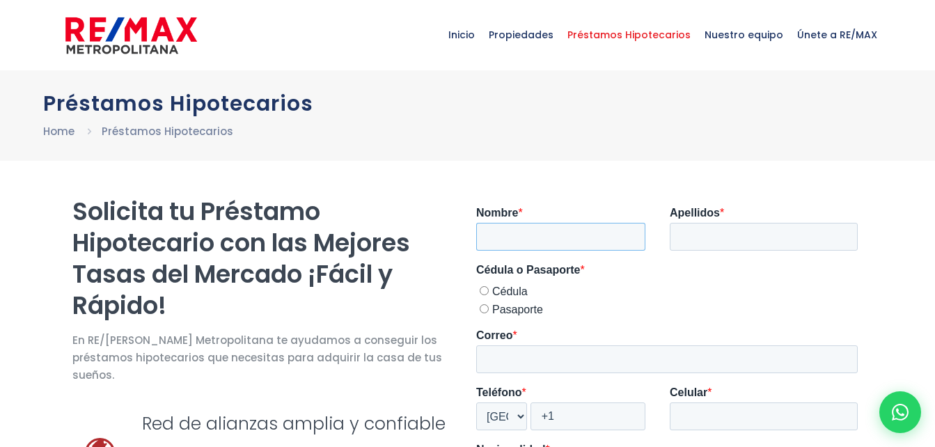
click at [572, 244] on input "Nombre *" at bounding box center [559, 237] width 169 height 28
type input "g"
type input "E"
type input "[PERSON_NAME]"
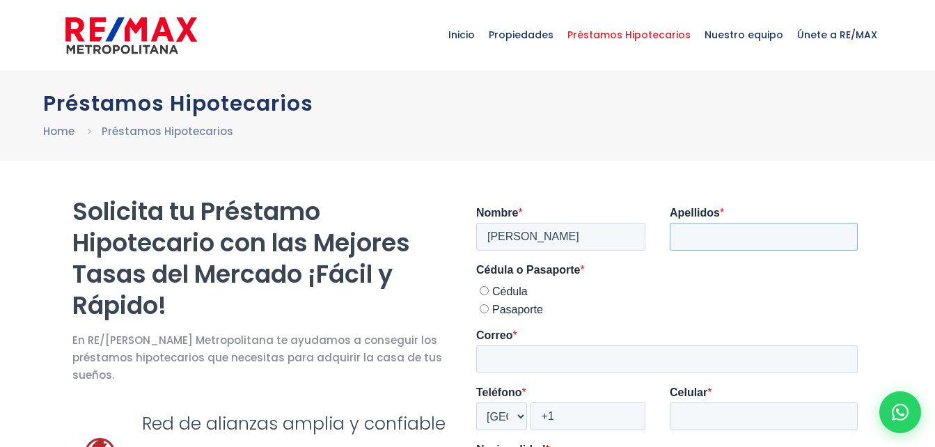
click at [712, 235] on input "Apellidos *" at bounding box center [763, 237] width 188 height 28
type input "[PERSON_NAME]"
click at [520, 295] on span "Cédula" at bounding box center [508, 291] width 35 height 12
click at [488, 295] on input "Cédula" at bounding box center [483, 290] width 9 height 9
radio input "true"
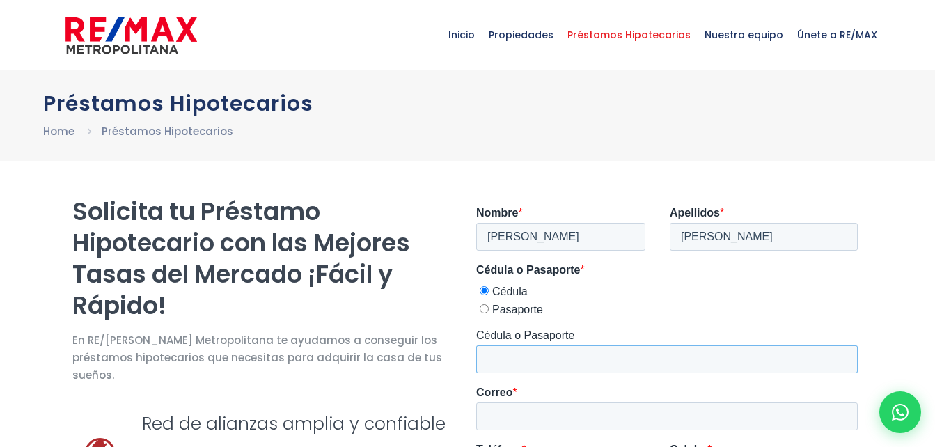
click at [516, 368] on input "Cédula o Pasaporte" at bounding box center [665, 359] width 381 height 28
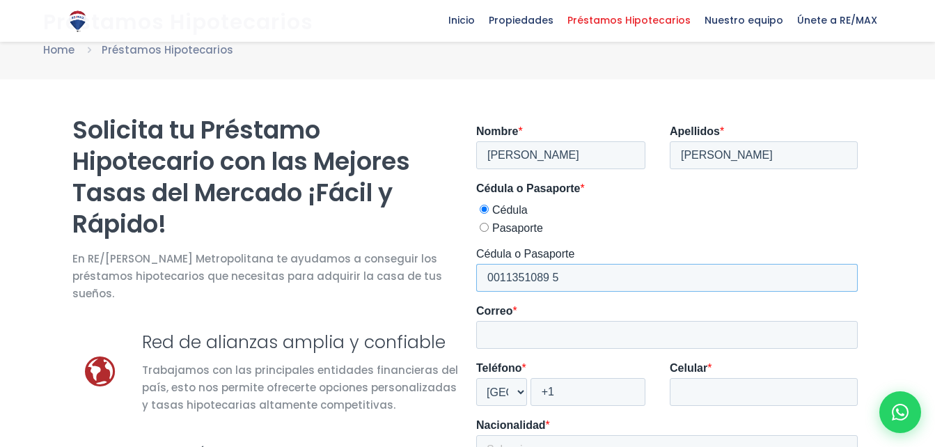
scroll to position [81, 0]
type input "0011351089 5"
click at [508, 342] on input "Correo *" at bounding box center [665, 334] width 381 height 28
type input "[EMAIL_ADDRESS][DOMAIN_NAME]"
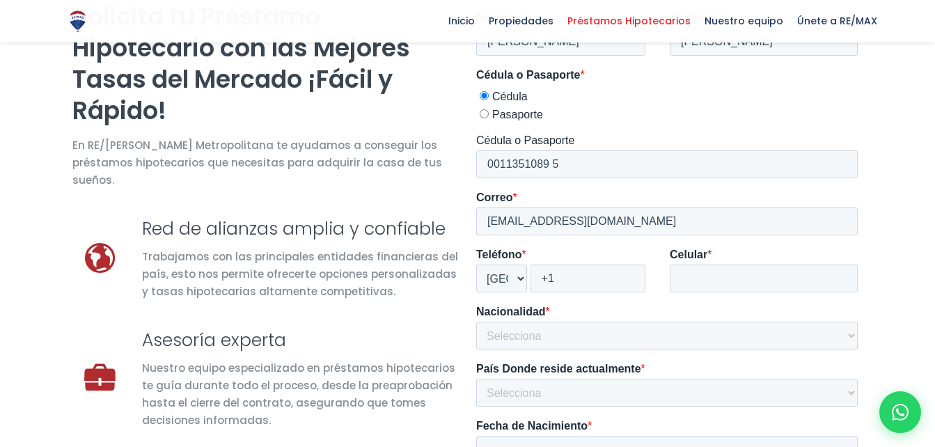
scroll to position [199, 0]
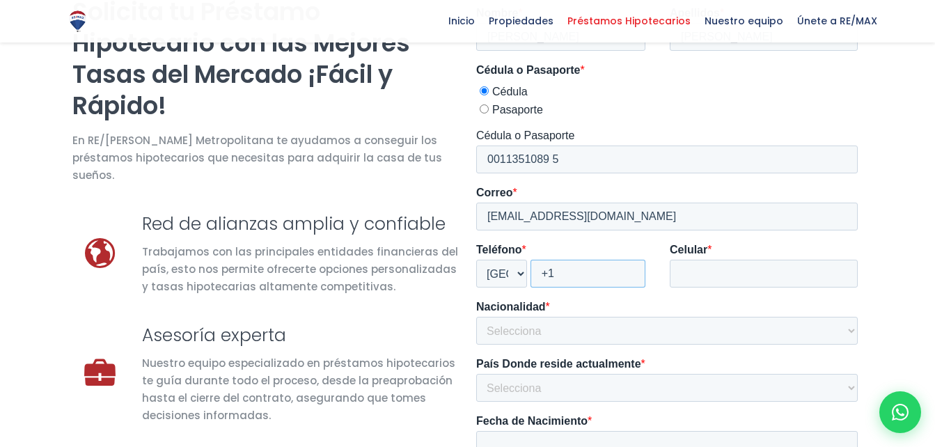
click at [602, 278] on input "+1" at bounding box center [587, 274] width 115 height 28
type input "[PHONE_NUMBER]"
click at [696, 278] on input "Celular *" at bounding box center [763, 274] width 188 height 28
type input "13132089052"
type input "yohanly"
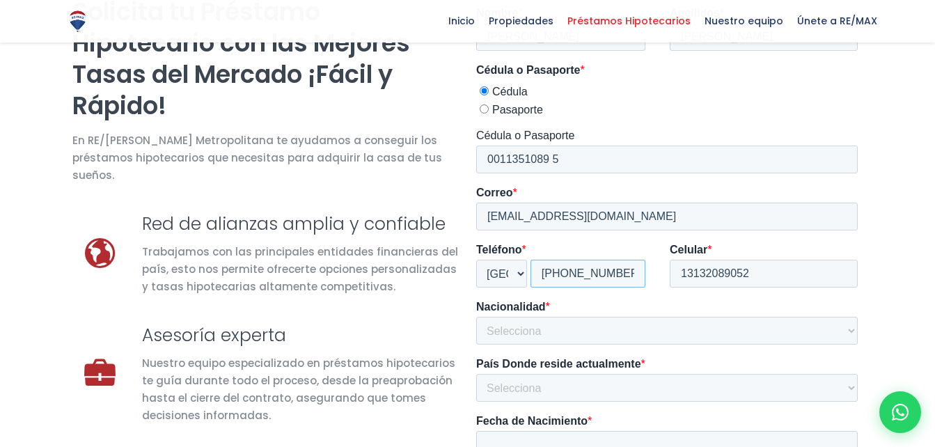
click at [629, 267] on input "[PHONE_NUMBER]" at bounding box center [587, 274] width 115 height 28
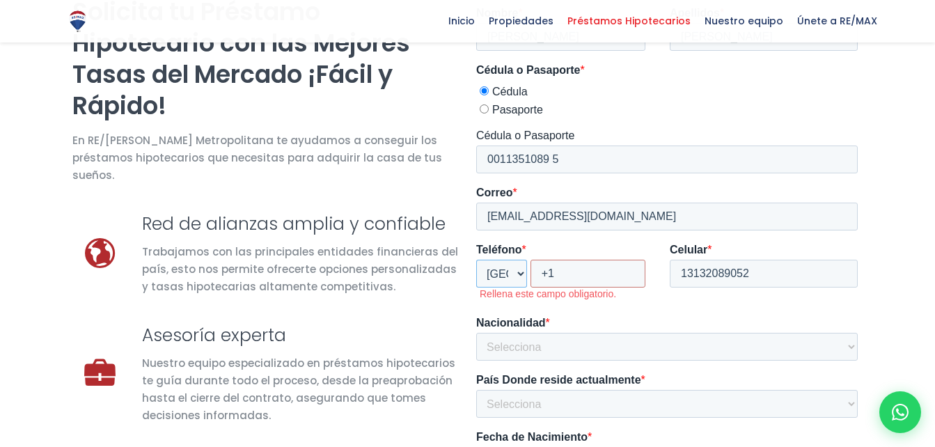
click at [518, 273] on select "* [GEOGRAPHIC_DATA] (‫[GEOGRAPHIC_DATA]‬‎) [GEOGRAPHIC_DATA] ([GEOGRAPHIC_DATA]…" at bounding box center [500, 274] width 51 height 28
click at [475, 260] on select "* [GEOGRAPHIC_DATA] (‫[GEOGRAPHIC_DATA]‬‎) [GEOGRAPHIC_DATA] ([GEOGRAPHIC_DATA]…" at bounding box center [500, 274] width 51 height 28
click at [653, 306] on fieldset "Teléfono * * [GEOGRAPHIC_DATA] (‫[GEOGRAPHIC_DATA]‬‎) [GEOGRAPHIC_DATA] ([GEOGR…" at bounding box center [668, 279] width 387 height 73
click at [595, 271] on input "+1" at bounding box center [587, 274] width 115 height 28
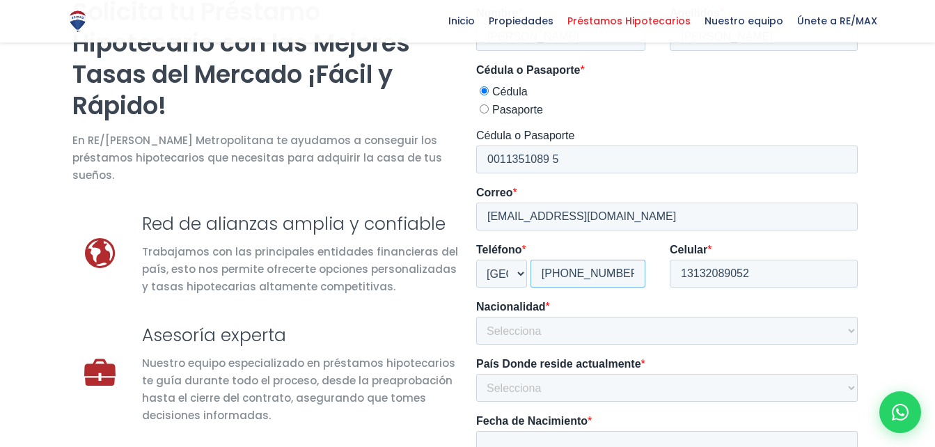
type input "[PHONE_NUMBER]"
click at [539, 326] on select "Selecciona [GEOGRAPHIC_DATA] [GEOGRAPHIC_DATA] [GEOGRAPHIC_DATA] [GEOGRAPHIC_DA…" at bounding box center [665, 331] width 381 height 28
click at [560, 327] on select "Selecciona [GEOGRAPHIC_DATA] [GEOGRAPHIC_DATA] [GEOGRAPHIC_DATA] [GEOGRAPHIC_DA…" at bounding box center [665, 331] width 381 height 28
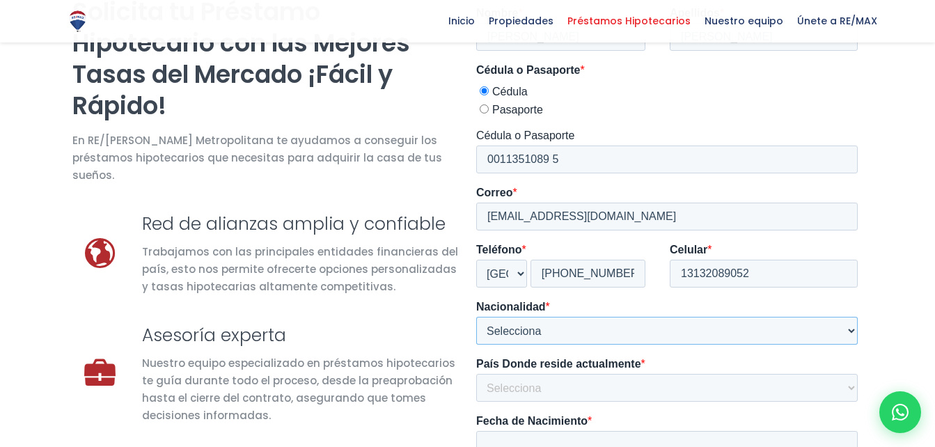
click at [560, 327] on select "Selecciona [GEOGRAPHIC_DATA] [GEOGRAPHIC_DATA] [GEOGRAPHIC_DATA] [GEOGRAPHIC_DA…" at bounding box center [665, 331] width 381 height 28
select select "[GEOGRAPHIC_DATA]"
click at [475, 317] on select "Selecciona [GEOGRAPHIC_DATA] [GEOGRAPHIC_DATA] [GEOGRAPHIC_DATA] [GEOGRAPHIC_DA…" at bounding box center [665, 331] width 381 height 28
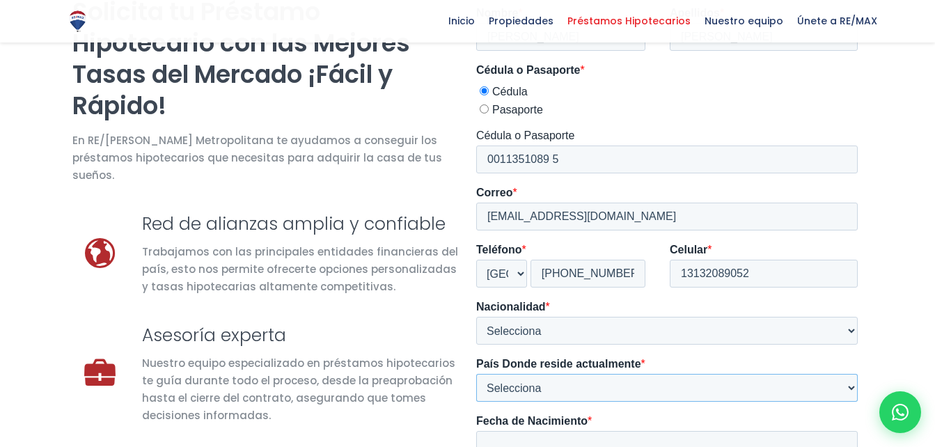
click at [561, 381] on select "Selecciona [GEOGRAPHIC_DATA] [GEOGRAPHIC_DATA] [GEOGRAPHIC_DATA] [GEOGRAPHIC_DA…" at bounding box center [665, 388] width 381 height 28
select select "[GEOGRAPHIC_DATA]"
click at [475, 374] on select "Selecciona [GEOGRAPHIC_DATA] [GEOGRAPHIC_DATA] [GEOGRAPHIC_DATA] [GEOGRAPHIC_DA…" at bounding box center [665, 388] width 381 height 28
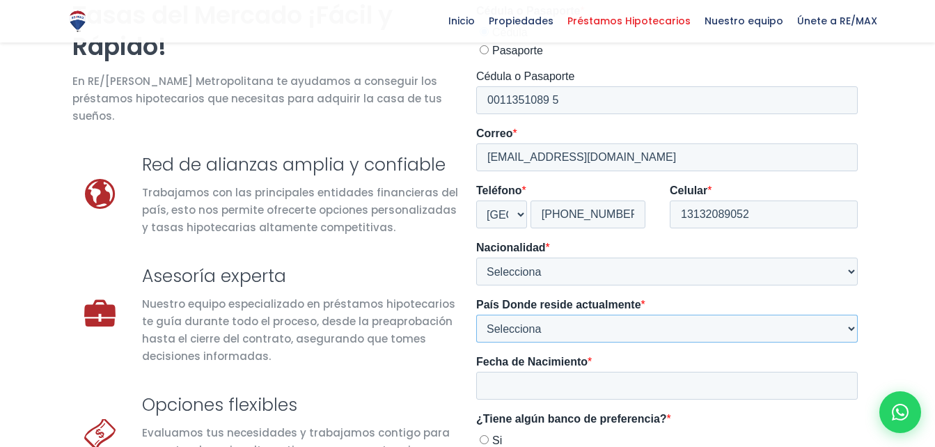
scroll to position [259, 0]
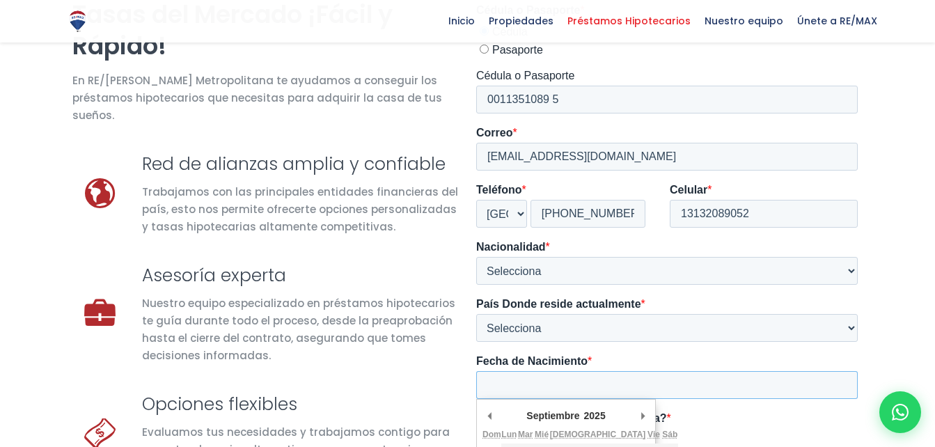
click at [599, 398] on input "Fecha de Nacimiento *" at bounding box center [665, 385] width 381 height 28
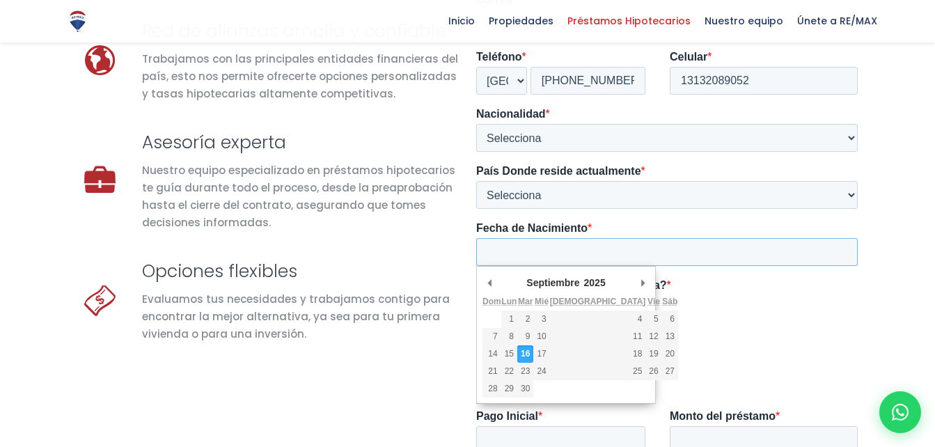
scroll to position [396, 0]
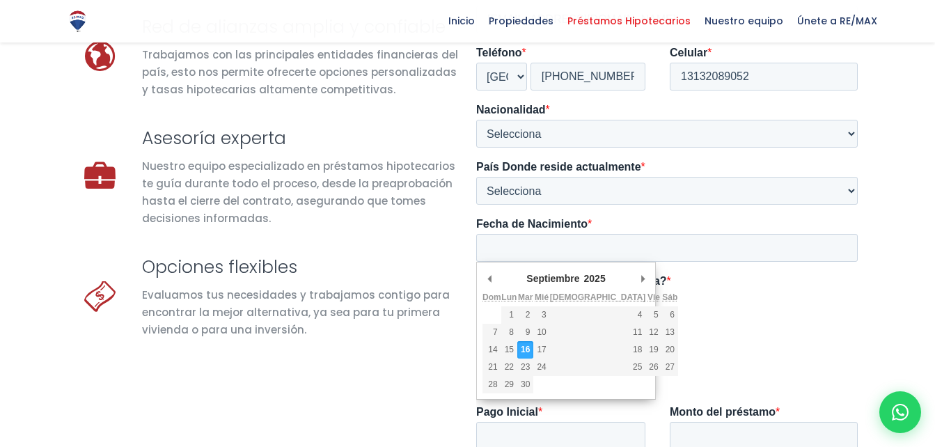
click at [594, 271] on select "1925 1926 1927 1928 1929 1930 1931 1932 1933 1934 1935 1936 1937 1938 1939 1940…" at bounding box center [599, 277] width 36 height 13
click at [543, 280] on select "Enero Febrero Marzo [PERSON_NAME] Junio [PERSON_NAME] Octubre Noviembre Diciemb…" at bounding box center [569, 277] width 92 height 13
type div "[DATE]"
type input "[DATE]"
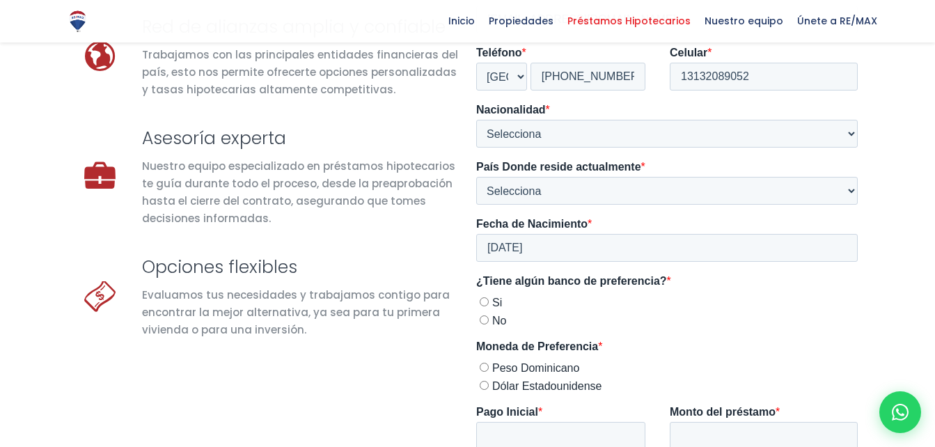
click at [487, 300] on input "Si" at bounding box center [483, 301] width 9 height 9
radio input "true"
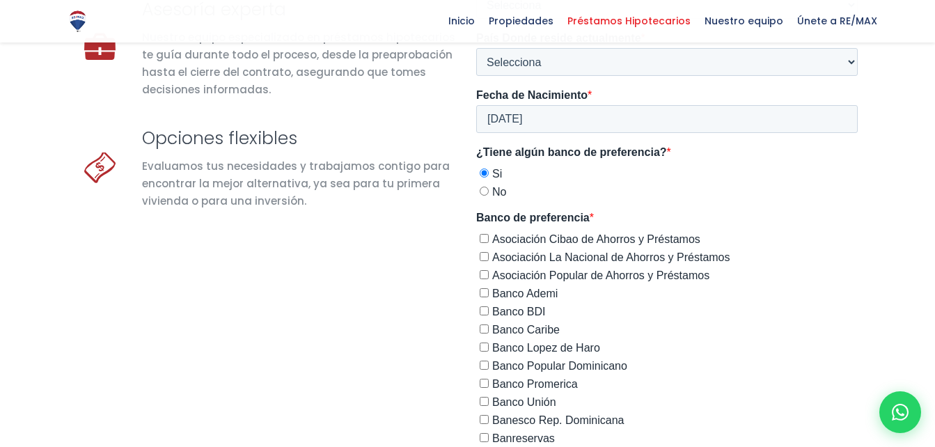
scroll to position [527, 0]
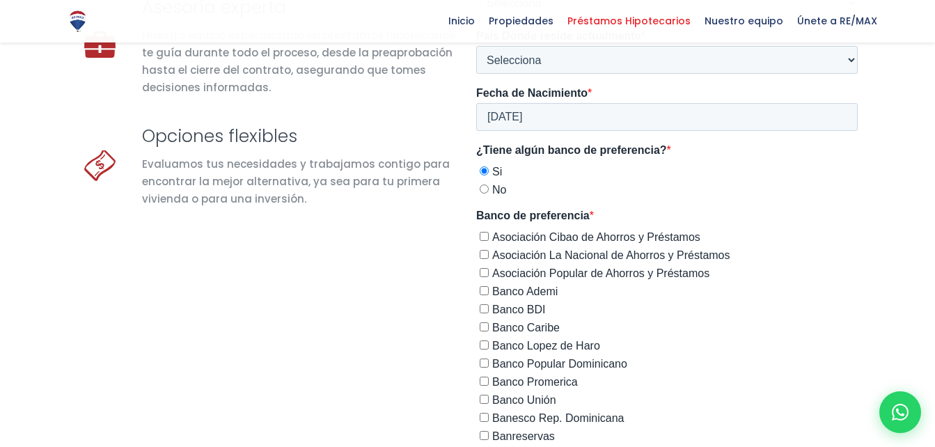
click at [485, 236] on input "Asociación Cibao de Ahorros y Préstamos" at bounding box center [483, 236] width 9 height 9
checkbox input "true"
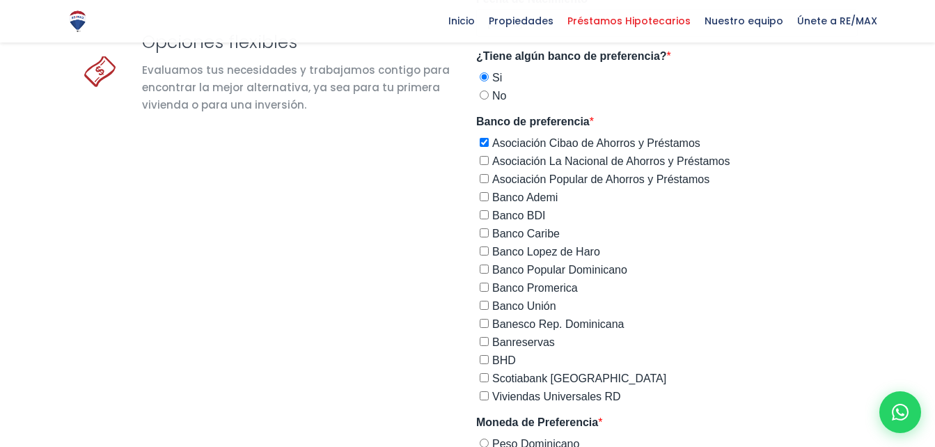
scroll to position [631, 0]
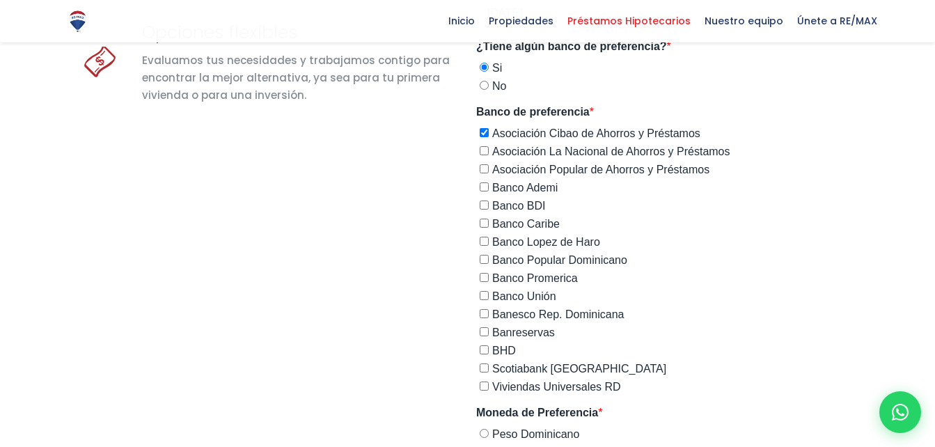
click at [524, 330] on span "Banreservas" at bounding box center [522, 332] width 63 height 12
click at [488, 330] on input "Banreservas" at bounding box center [483, 331] width 9 height 9
checkbox input "true"
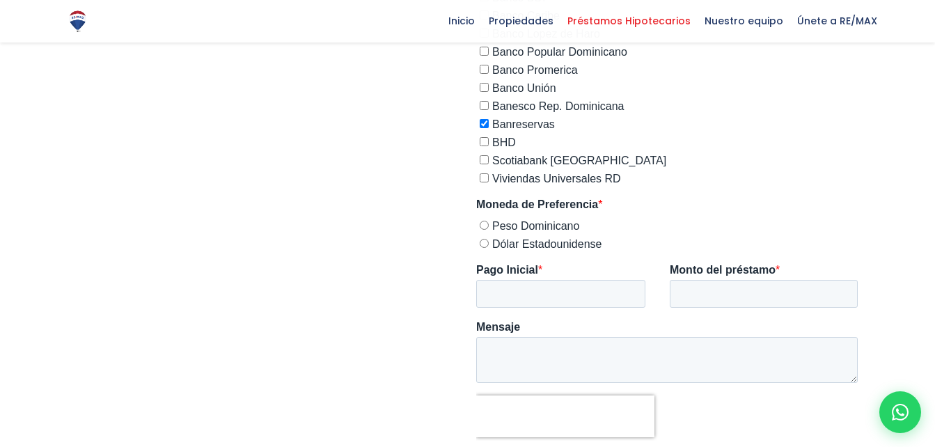
scroll to position [844, 0]
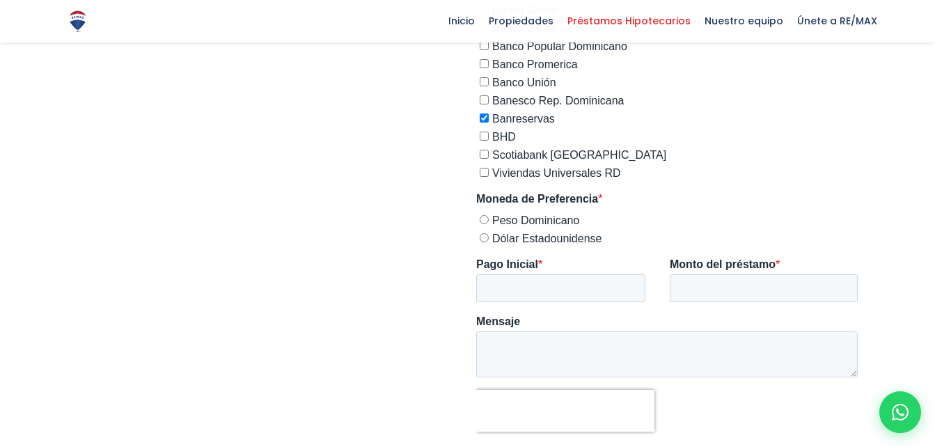
click at [548, 235] on span "Dólar Estadounidense" at bounding box center [545, 238] width 109 height 12
click at [488, 235] on input "Dólar Estadounidense" at bounding box center [483, 237] width 9 height 9
radio input "true"
click at [547, 283] on input "Pago Inicial *" at bounding box center [559, 288] width 169 height 28
click at [627, 285] on input "1" at bounding box center [559, 288] width 169 height 28
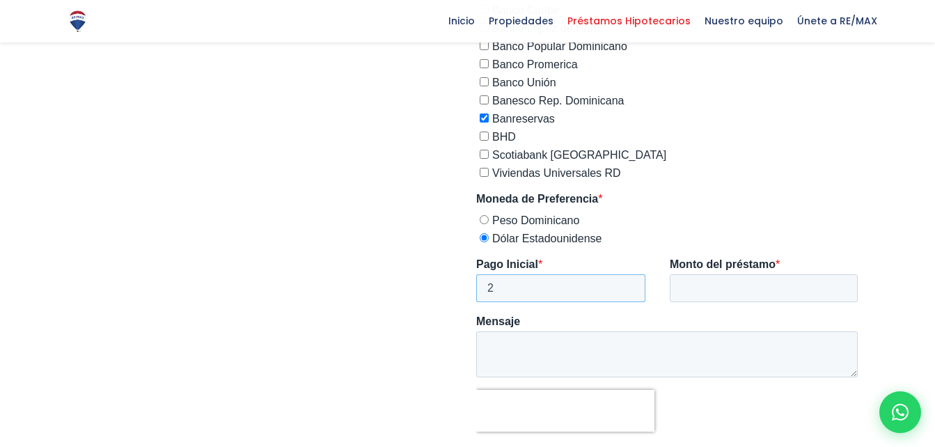
click at [627, 285] on input "2" at bounding box center [559, 288] width 169 height 28
click at [627, 285] on input "3" at bounding box center [559, 288] width 169 height 28
click at [627, 285] on input "4" at bounding box center [559, 288] width 169 height 28
click at [627, 285] on input "5" at bounding box center [559, 288] width 169 height 28
click at [627, 285] on input "6" at bounding box center [559, 288] width 169 height 28
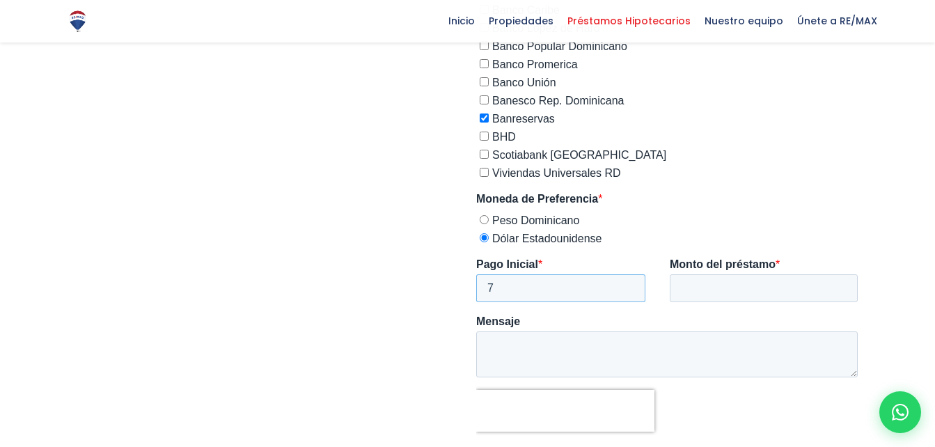
click at [627, 285] on input "7" at bounding box center [559, 288] width 169 height 28
click at [627, 285] on input "8" at bounding box center [559, 288] width 169 height 28
click at [627, 285] on input "9" at bounding box center [559, 288] width 169 height 28
click at [627, 285] on input "10" at bounding box center [559, 288] width 169 height 28
click at [627, 285] on input "11" at bounding box center [559, 288] width 169 height 28
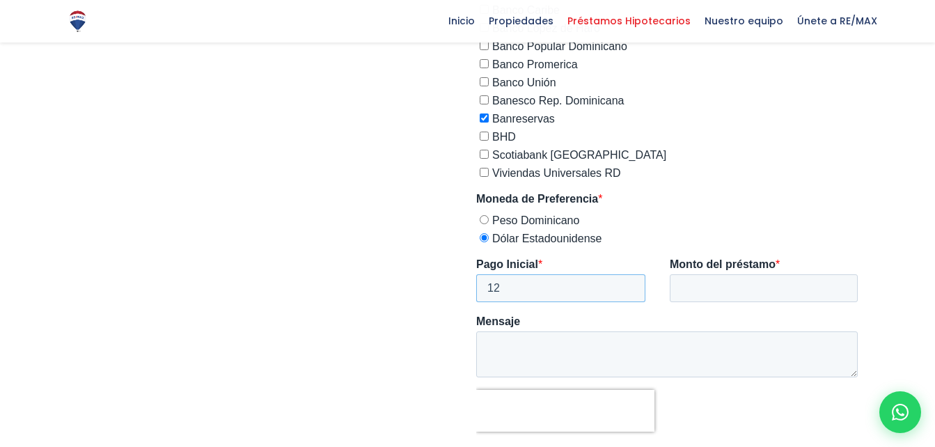
click at [627, 285] on input "12" at bounding box center [559, 288] width 169 height 28
click at [627, 285] on input "13" at bounding box center [559, 288] width 169 height 28
click at [627, 285] on input "14" at bounding box center [559, 288] width 169 height 28
click at [627, 285] on input "15" at bounding box center [559, 288] width 169 height 28
click at [627, 285] on input "16" at bounding box center [559, 288] width 169 height 28
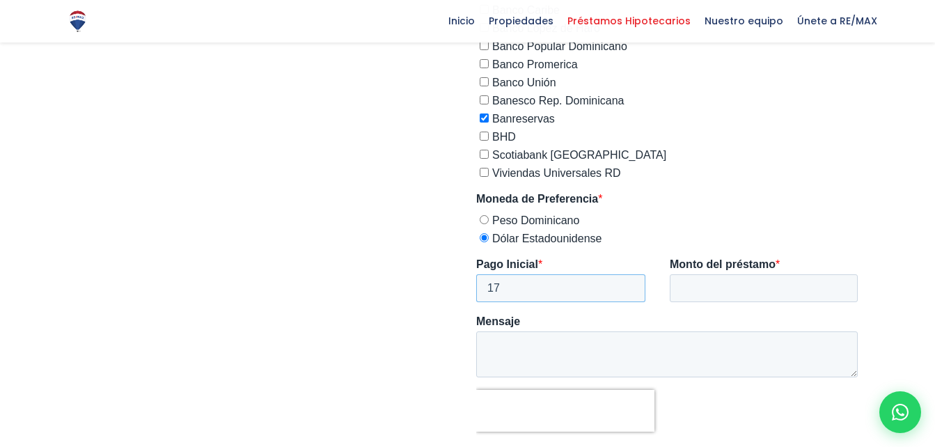
click at [627, 285] on input "17" at bounding box center [559, 288] width 169 height 28
click at [627, 285] on input "18" at bounding box center [559, 288] width 169 height 28
click at [627, 285] on input "19" at bounding box center [559, 288] width 169 height 28
click at [627, 285] on input "20" at bounding box center [559, 288] width 169 height 28
click at [627, 285] on input "21" at bounding box center [559, 288] width 169 height 28
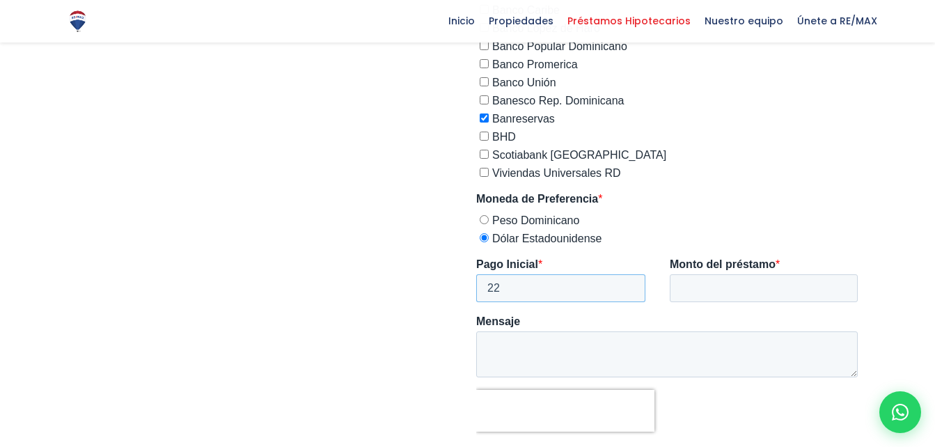
click at [627, 285] on input "22" at bounding box center [559, 288] width 169 height 28
click at [627, 285] on input "23" at bounding box center [559, 288] width 169 height 28
click at [627, 285] on input "24" at bounding box center [559, 288] width 169 height 28
click at [627, 285] on input "26" at bounding box center [559, 288] width 169 height 28
click at [627, 285] on input "27" at bounding box center [559, 288] width 169 height 28
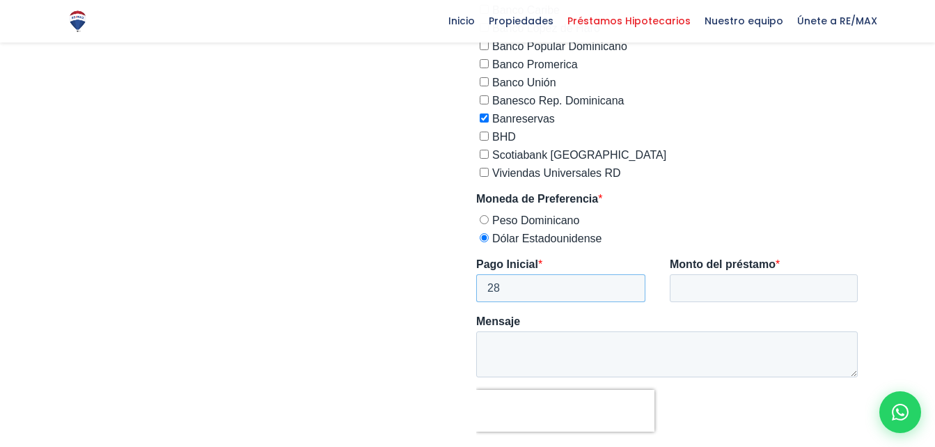
click at [627, 285] on input "28" at bounding box center [559, 288] width 169 height 28
click at [627, 285] on input "29" at bounding box center [559, 288] width 169 height 28
click at [627, 285] on input "30" at bounding box center [559, 288] width 169 height 28
click at [627, 285] on input "31" at bounding box center [559, 288] width 169 height 28
click at [627, 285] on input "32" at bounding box center [559, 288] width 169 height 28
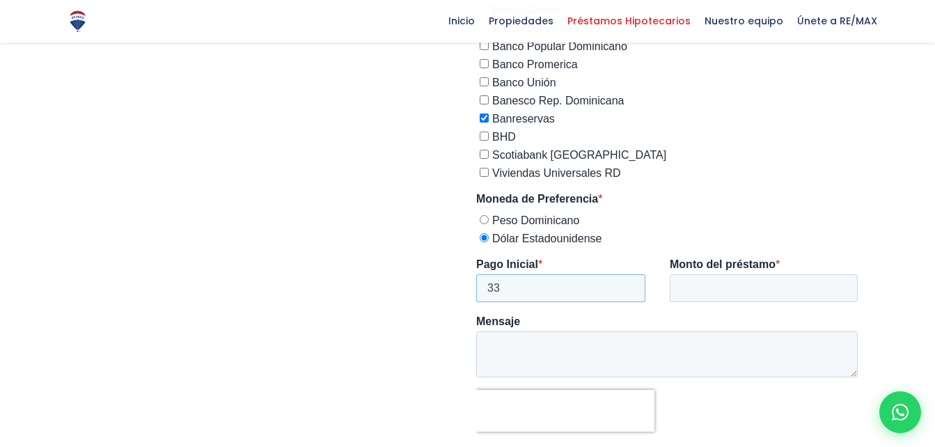
click at [627, 285] on input "33" at bounding box center [559, 288] width 169 height 28
click at [627, 285] on input "34" at bounding box center [559, 288] width 169 height 28
click at [627, 285] on input "35" at bounding box center [559, 288] width 169 height 28
click at [627, 285] on input "36" at bounding box center [559, 288] width 169 height 28
click at [627, 285] on input "37" at bounding box center [559, 288] width 169 height 28
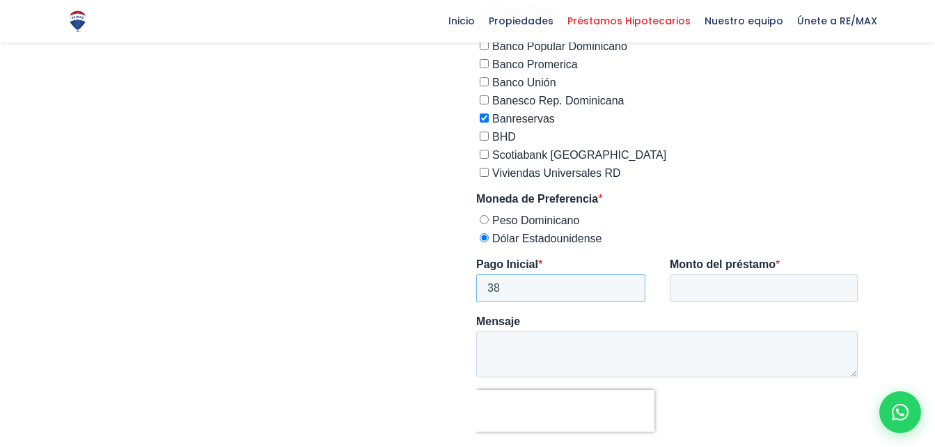
click at [627, 285] on input "38" at bounding box center [559, 288] width 169 height 28
click at [627, 285] on input "39" at bounding box center [559, 288] width 169 height 28
click at [627, 285] on input "40" at bounding box center [559, 288] width 169 height 28
click at [627, 285] on input "41" at bounding box center [559, 288] width 169 height 28
click at [627, 285] on input "42" at bounding box center [559, 288] width 169 height 28
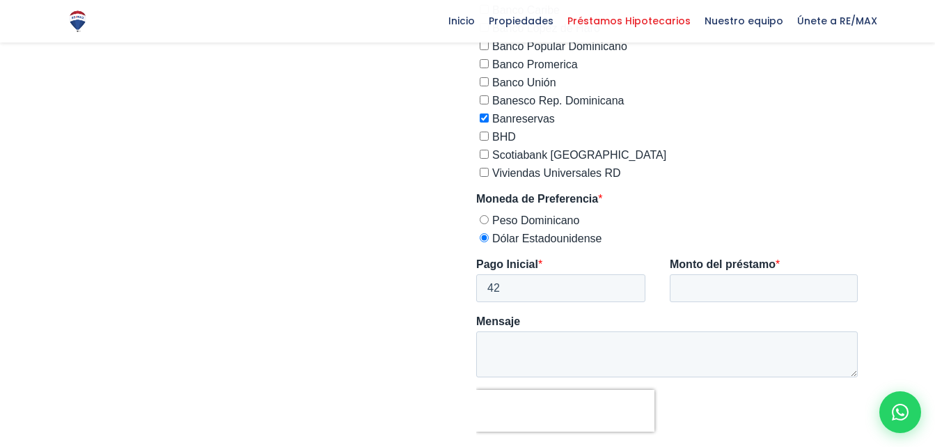
click at [541, 261] on span "*" at bounding box center [539, 264] width 4 height 12
click at [541, 274] on input "42" at bounding box center [559, 288] width 169 height 28
click at [530, 286] on input "42" at bounding box center [559, 288] width 169 height 28
type input "4"
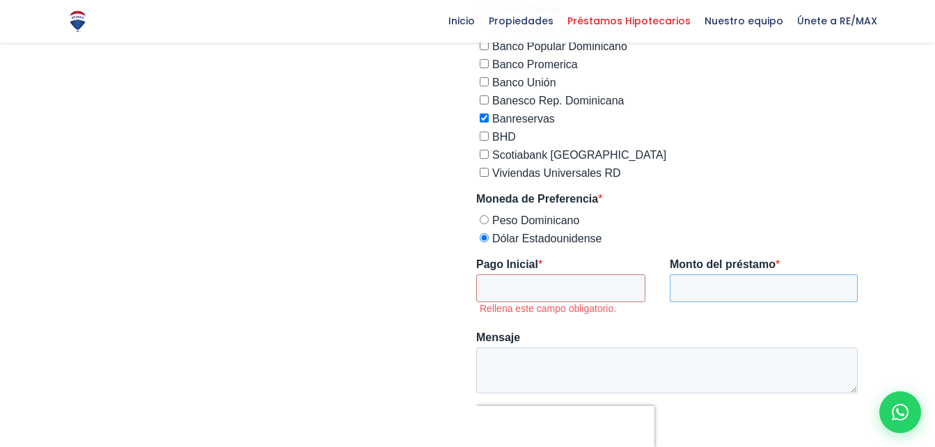
click at [748, 283] on input "Monto del préstamo *" at bounding box center [763, 288] width 188 height 28
click at [803, 283] on input "Monto del préstamo *" at bounding box center [763, 288] width 188 height 28
click at [803, 283] on input "75" at bounding box center [763, 288] width 188 height 28
type input "75000"
click at [535, 286] on input "Pago Inicial *" at bounding box center [559, 288] width 169 height 28
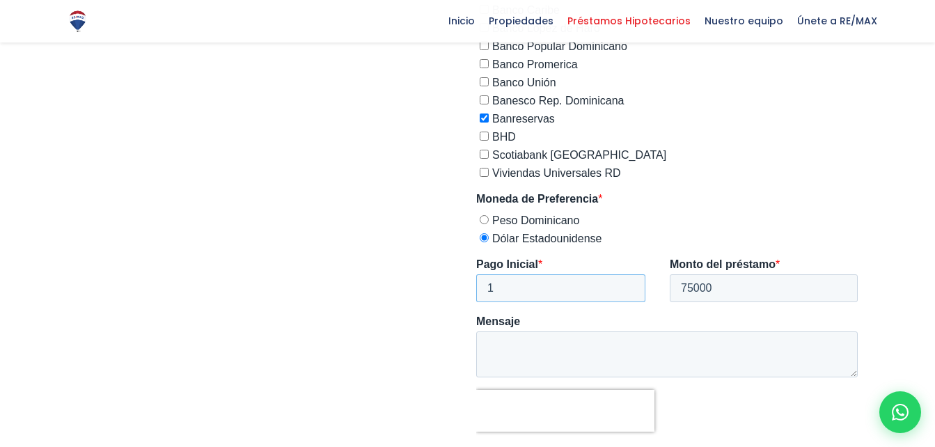
type input "1"
click at [629, 284] on input "1" at bounding box center [559, 288] width 169 height 28
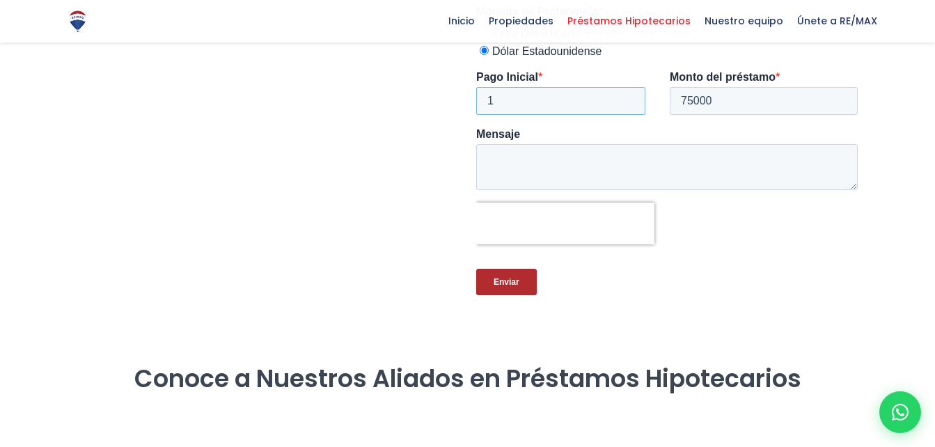
scroll to position [1033, 0]
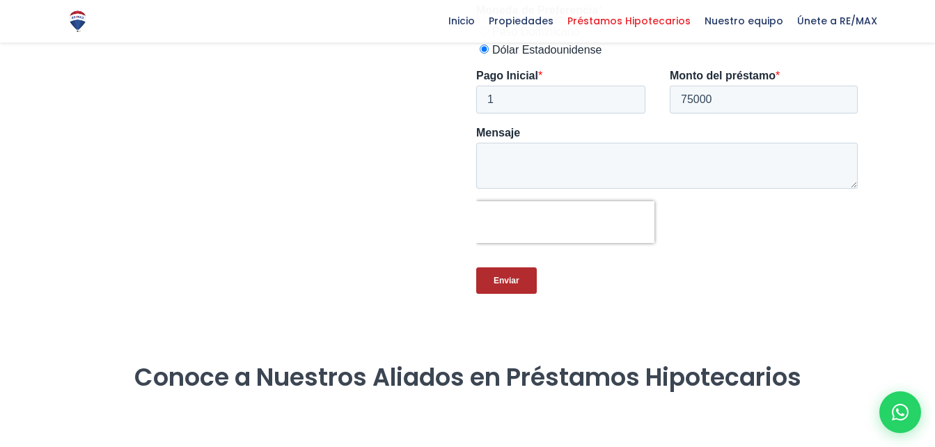
click at [503, 274] on input "Enviar" at bounding box center [505, 280] width 61 height 26
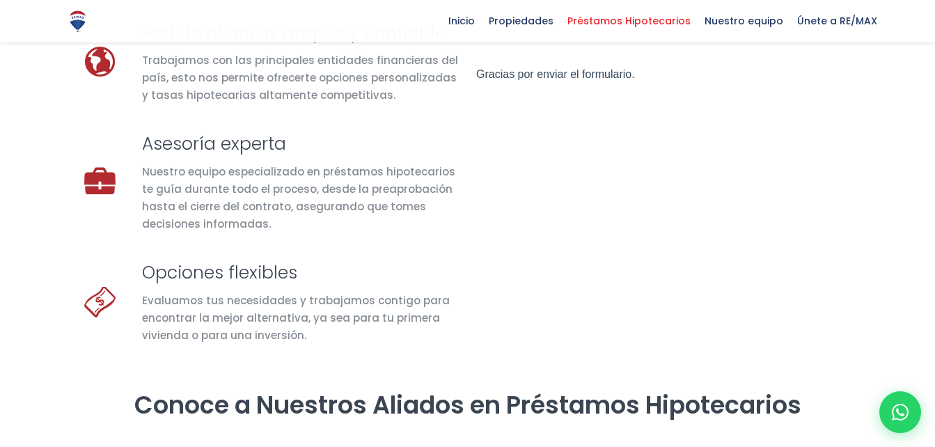
scroll to position [0, 0]
